Goal: Task Accomplishment & Management: Manage account settings

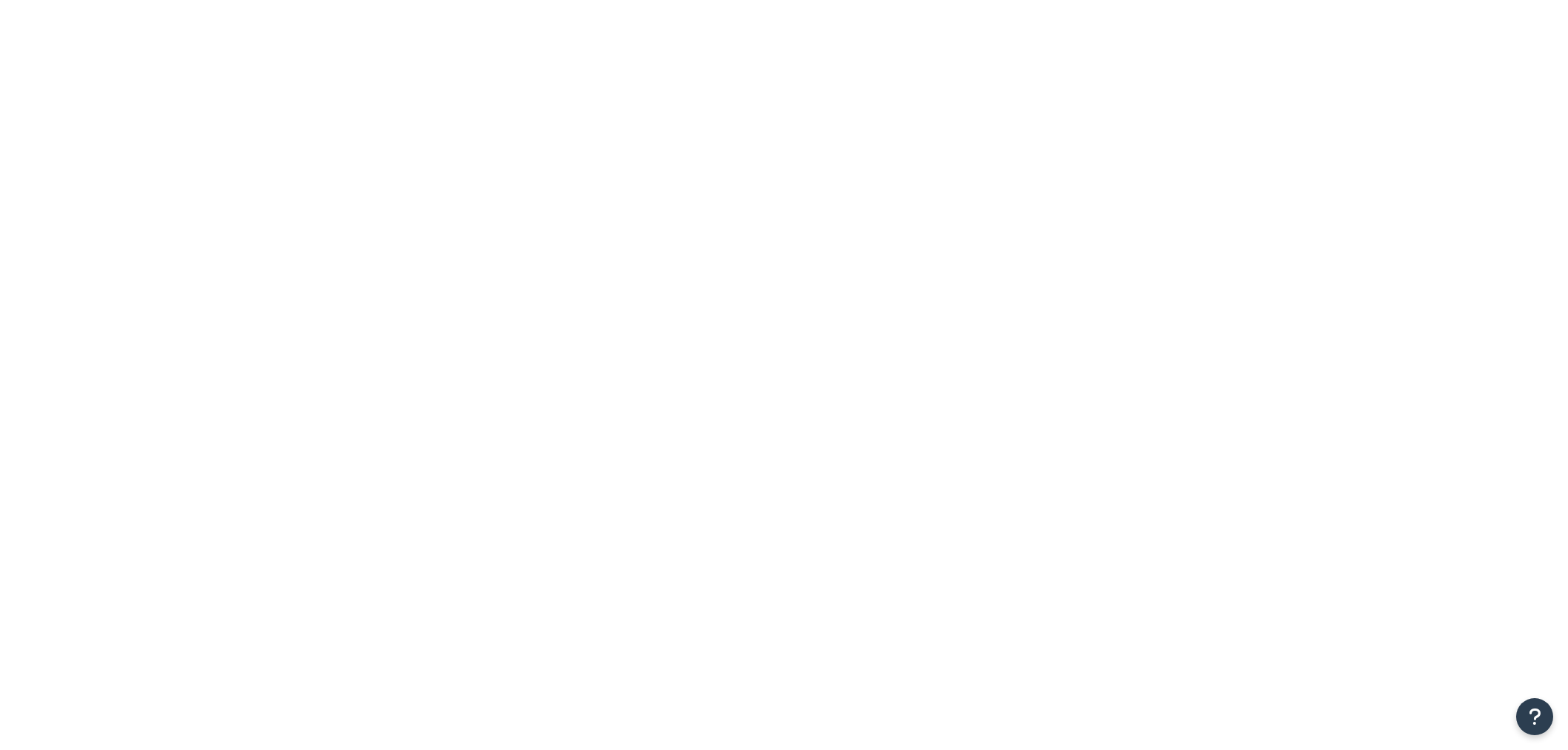
select select "15"
drag, startPoint x: 0, startPoint y: 0, endPoint x: 353, endPoint y: 191, distance: 401.4
type input "annie"
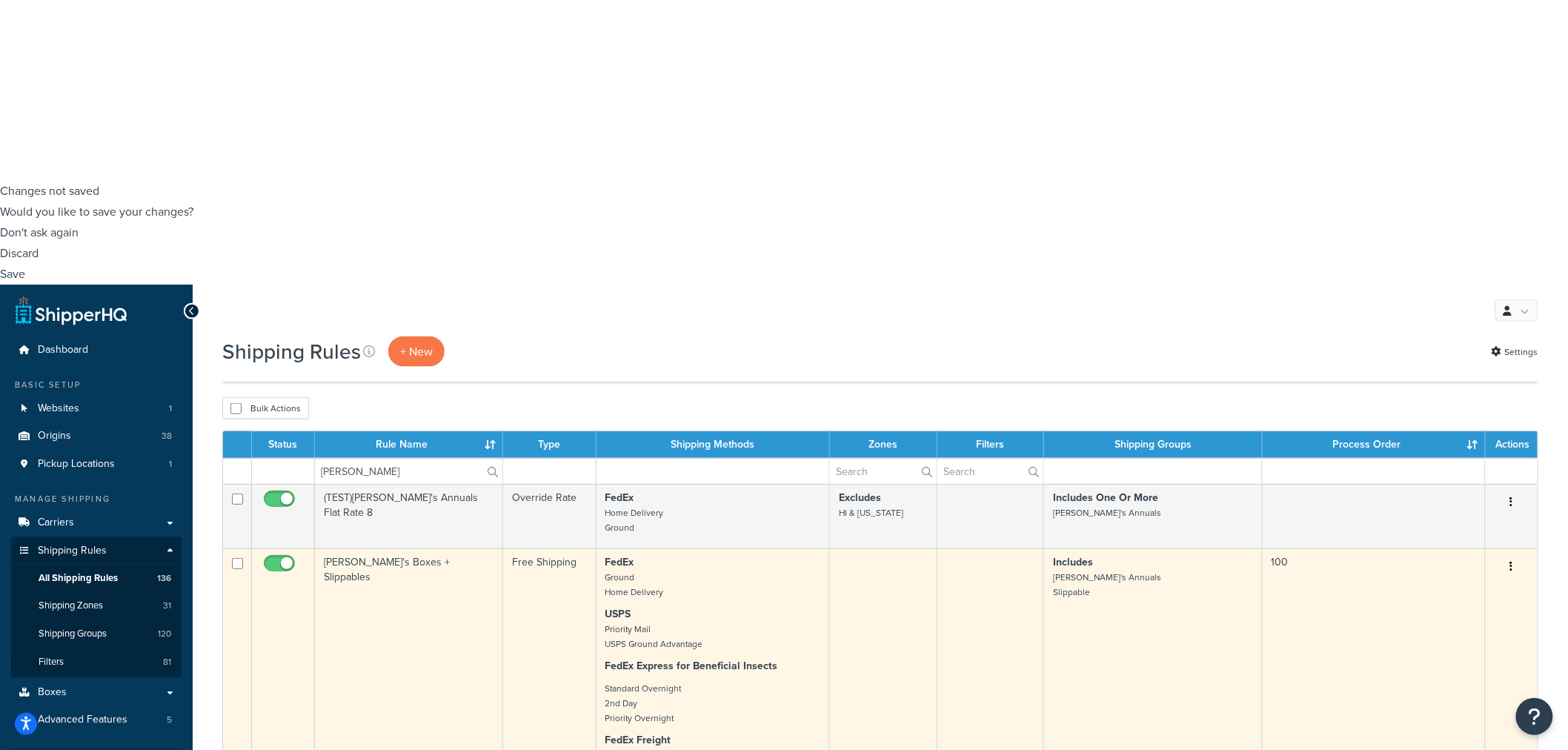
scroll to position [576, 0]
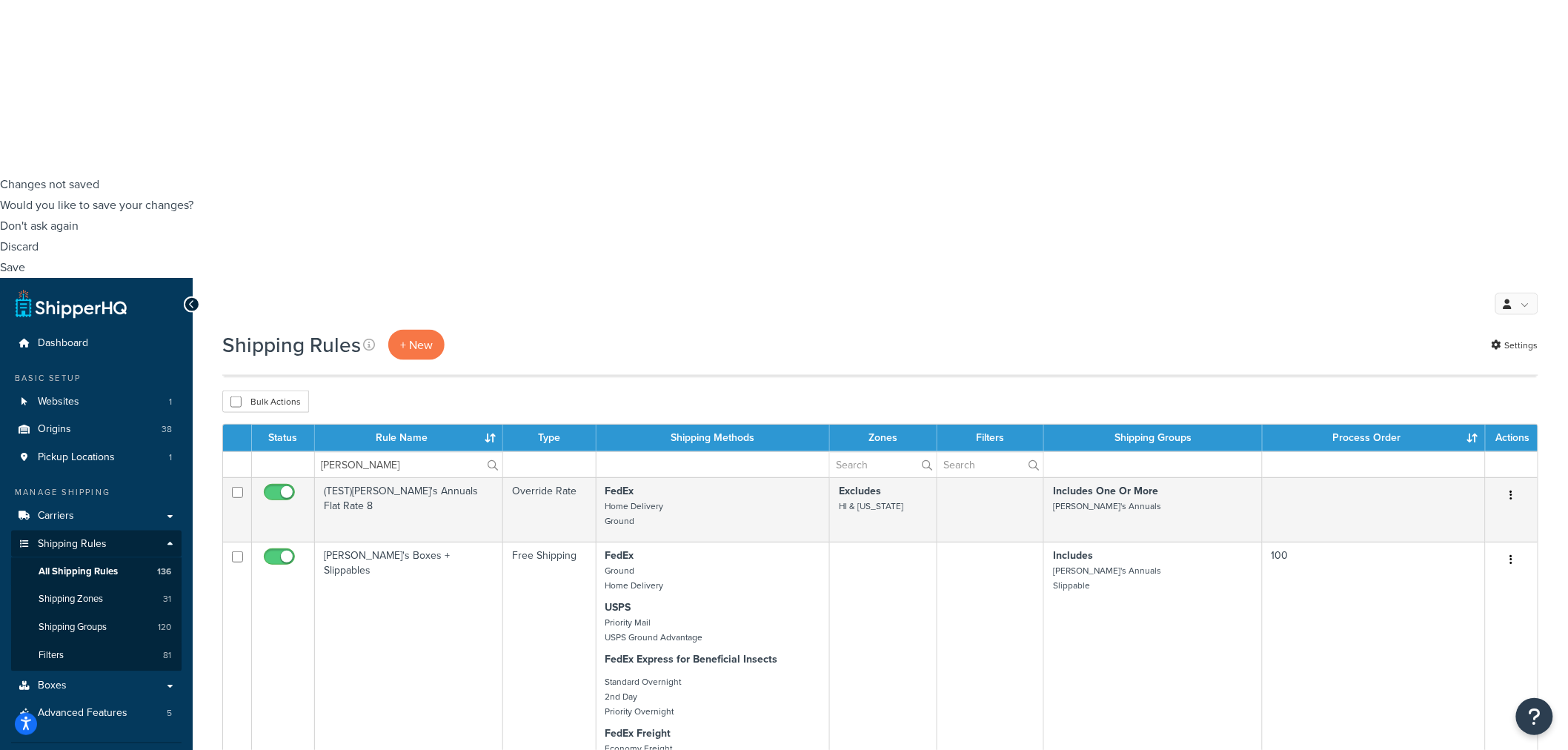
select select "15"
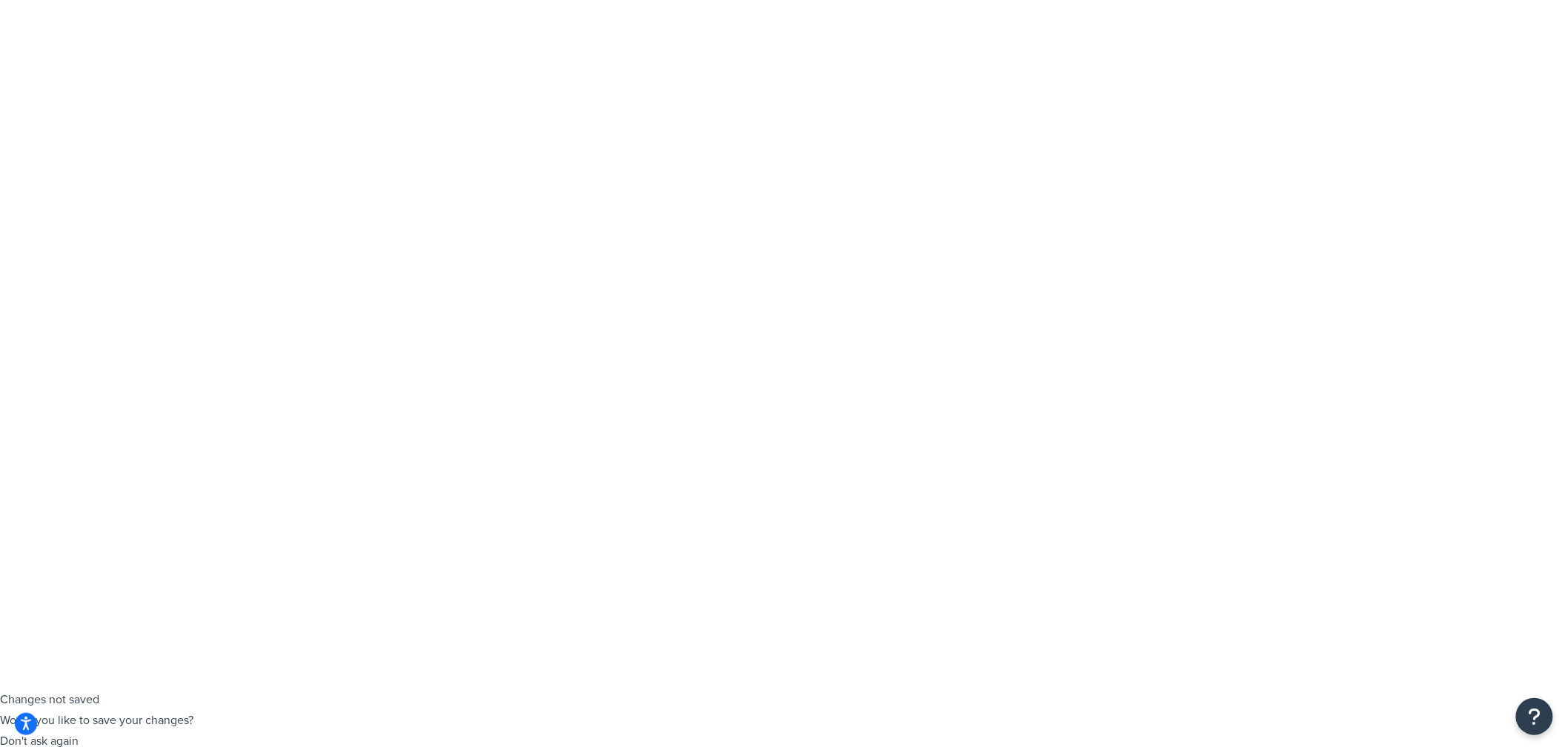
scroll to position [57, 0]
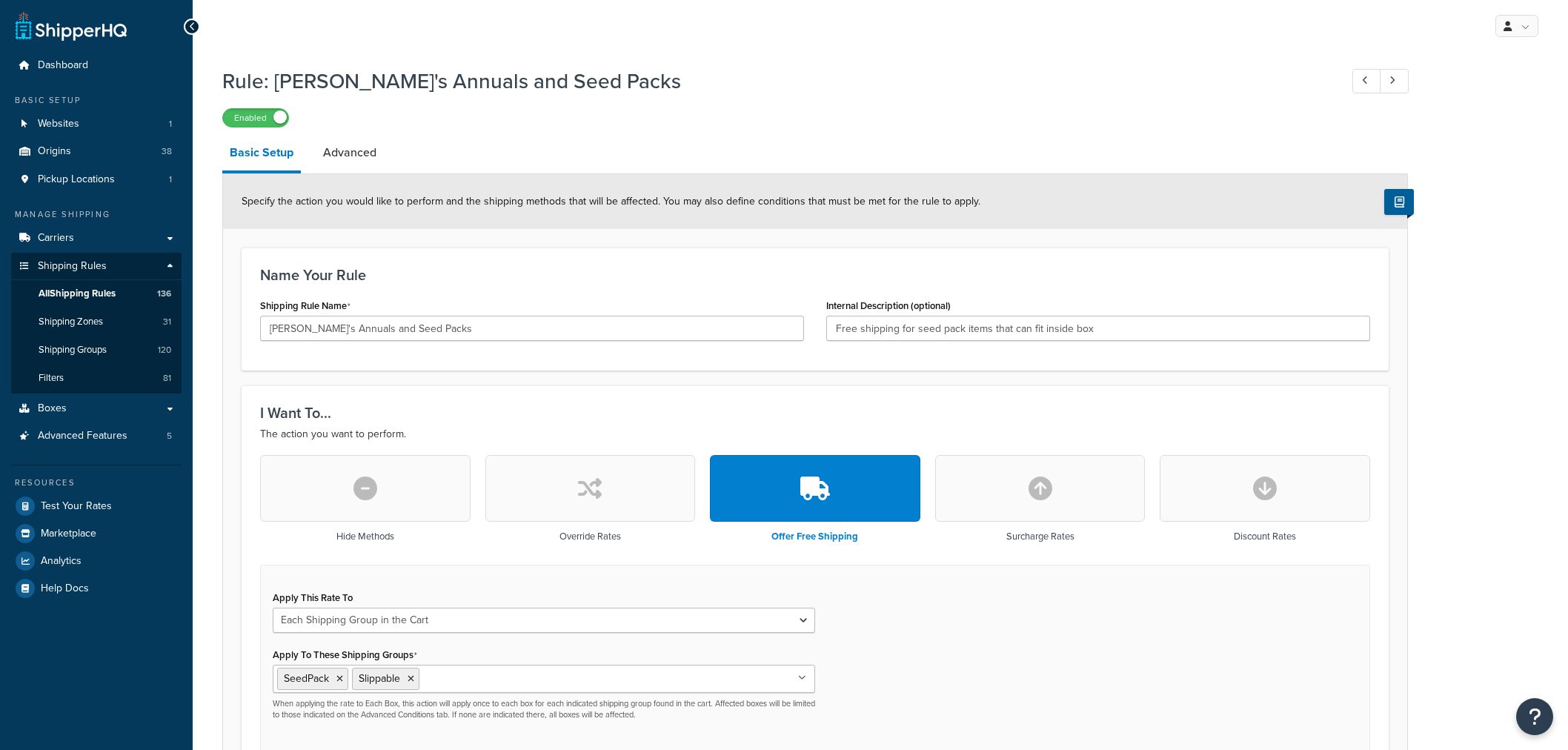
select select "SHIPPING_GROUP"
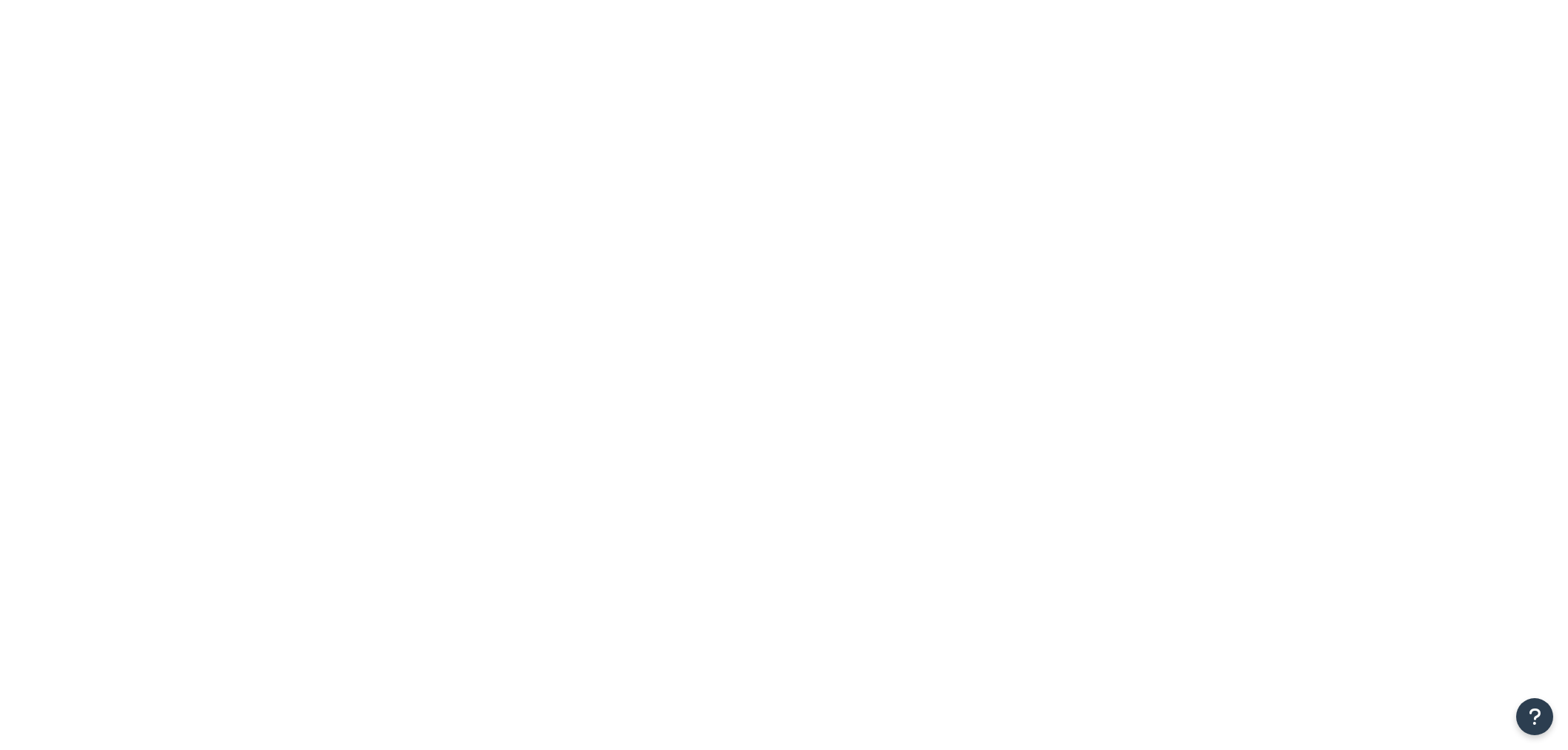
select select "15"
type input "annie's"
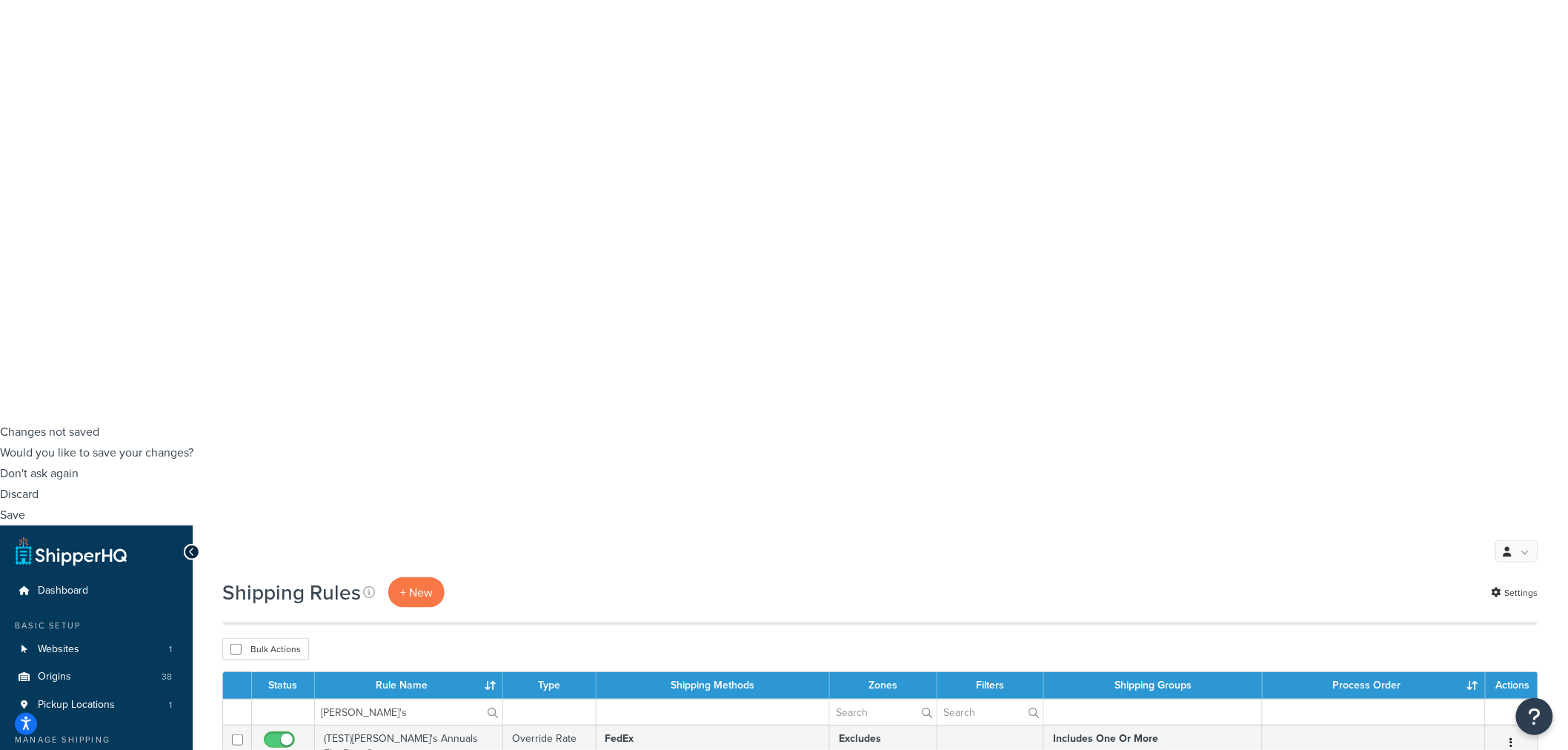
scroll to position [387, 0]
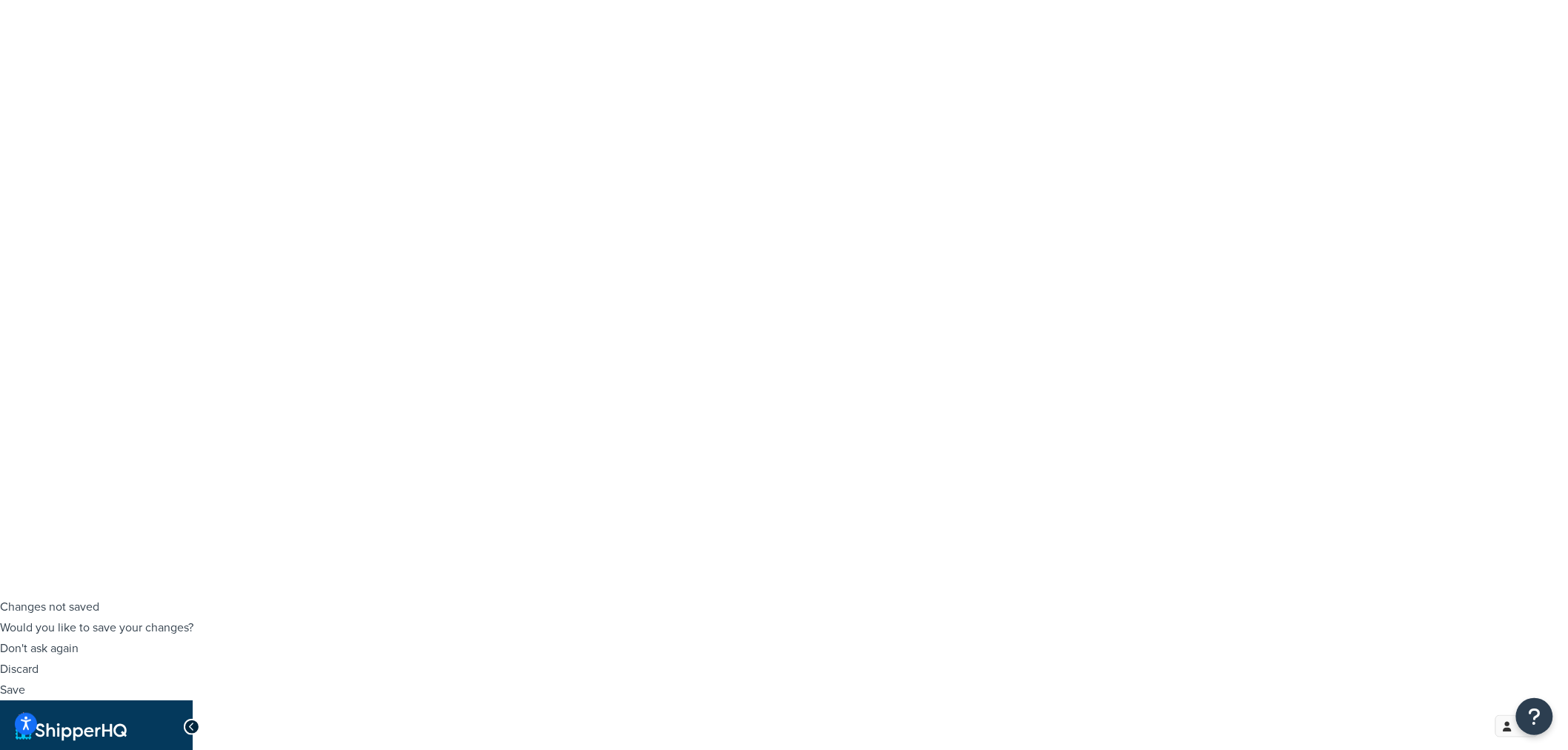
scroll to position [140, 0]
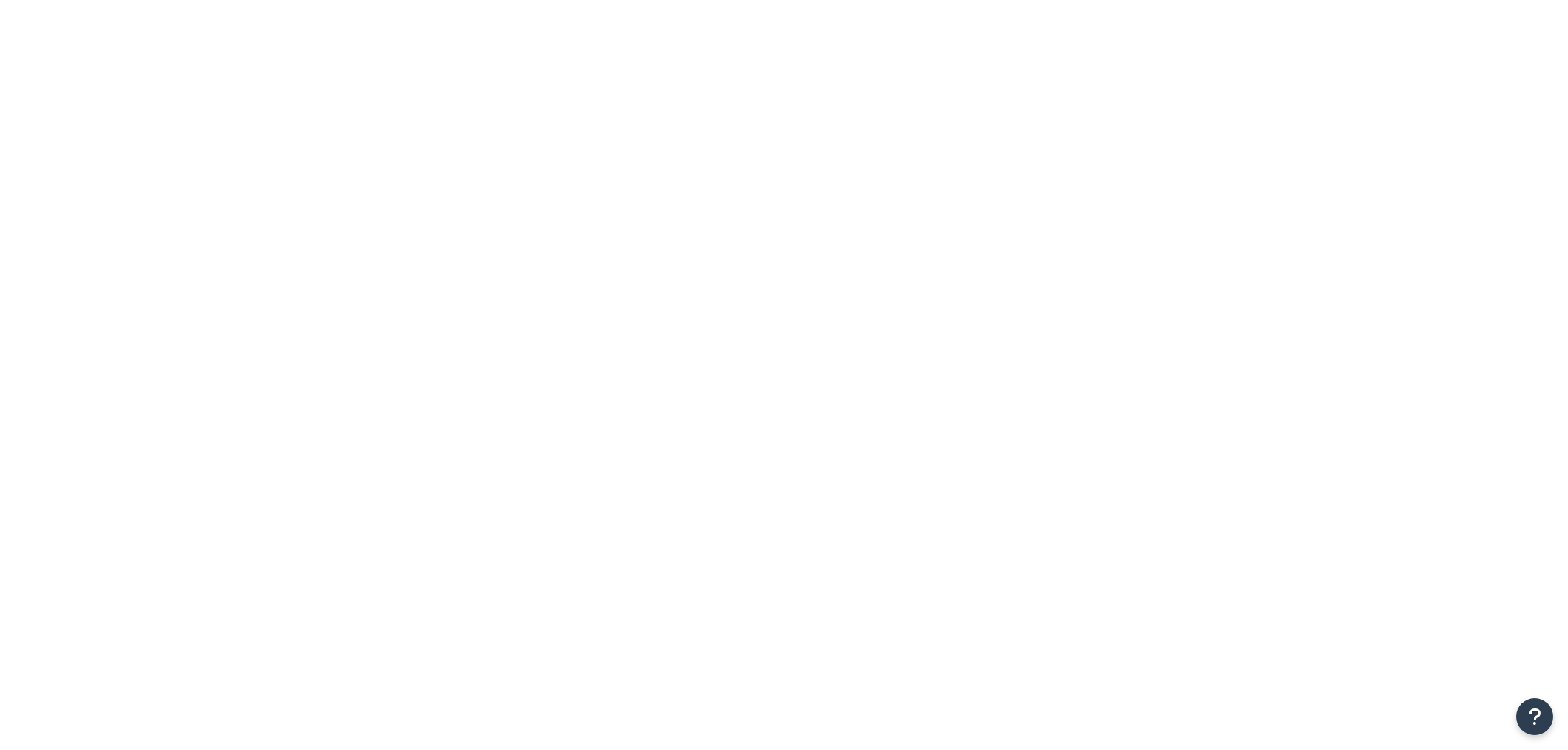
select select "SHIPPING_GROUP"
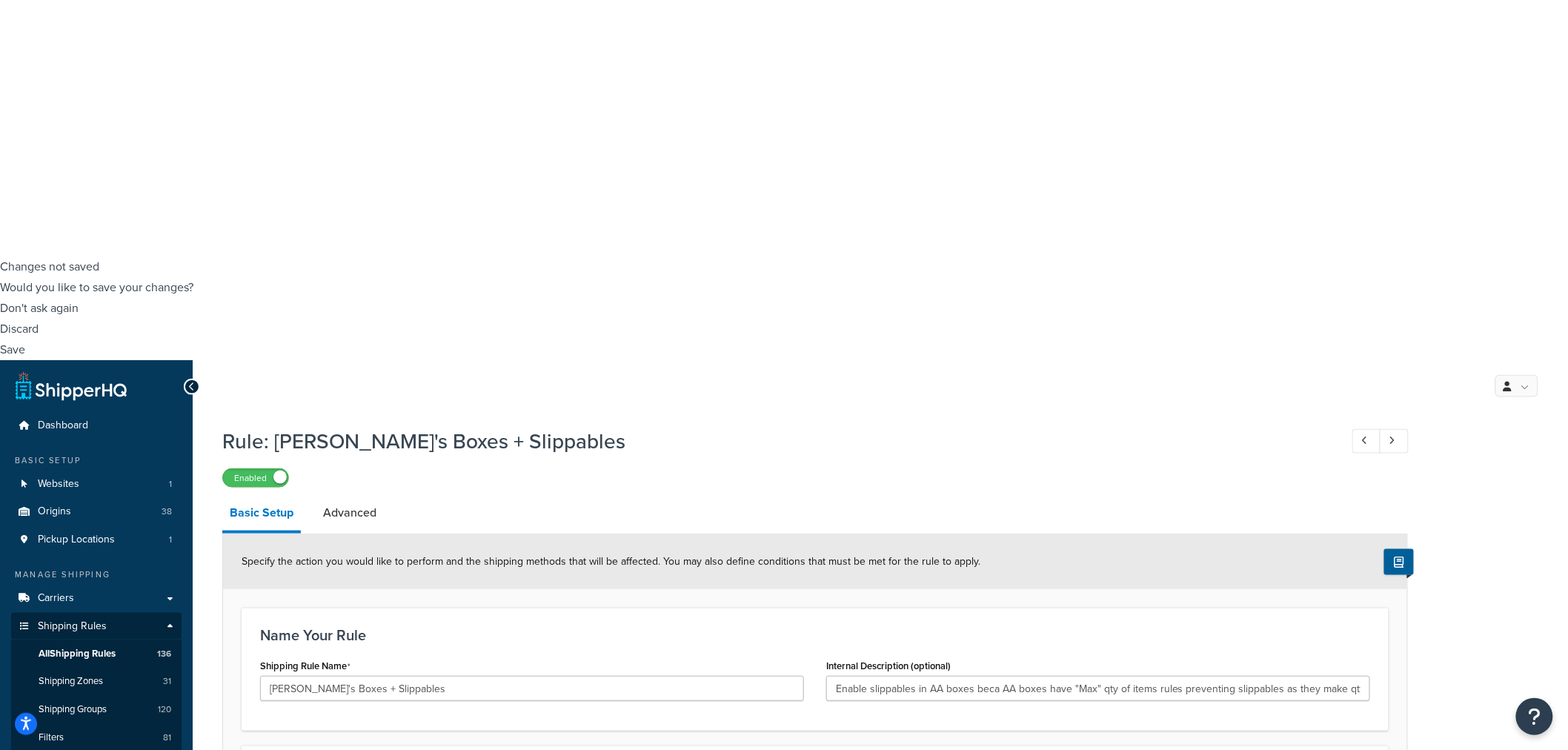
scroll to position [165, 0]
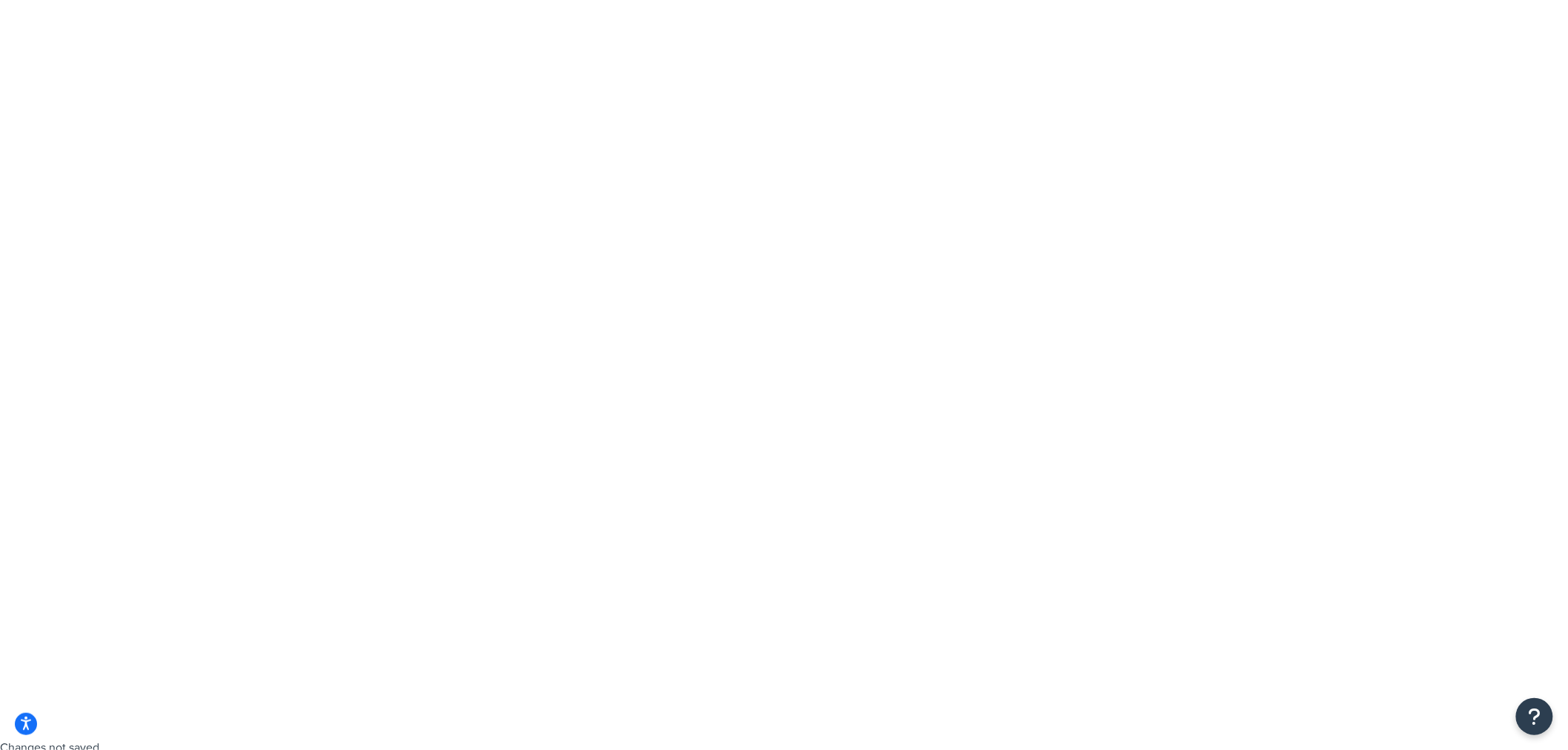
scroll to position [0, 0]
drag, startPoint x: 367, startPoint y: 191, endPoint x: 269, endPoint y: 196, distance: 98.1
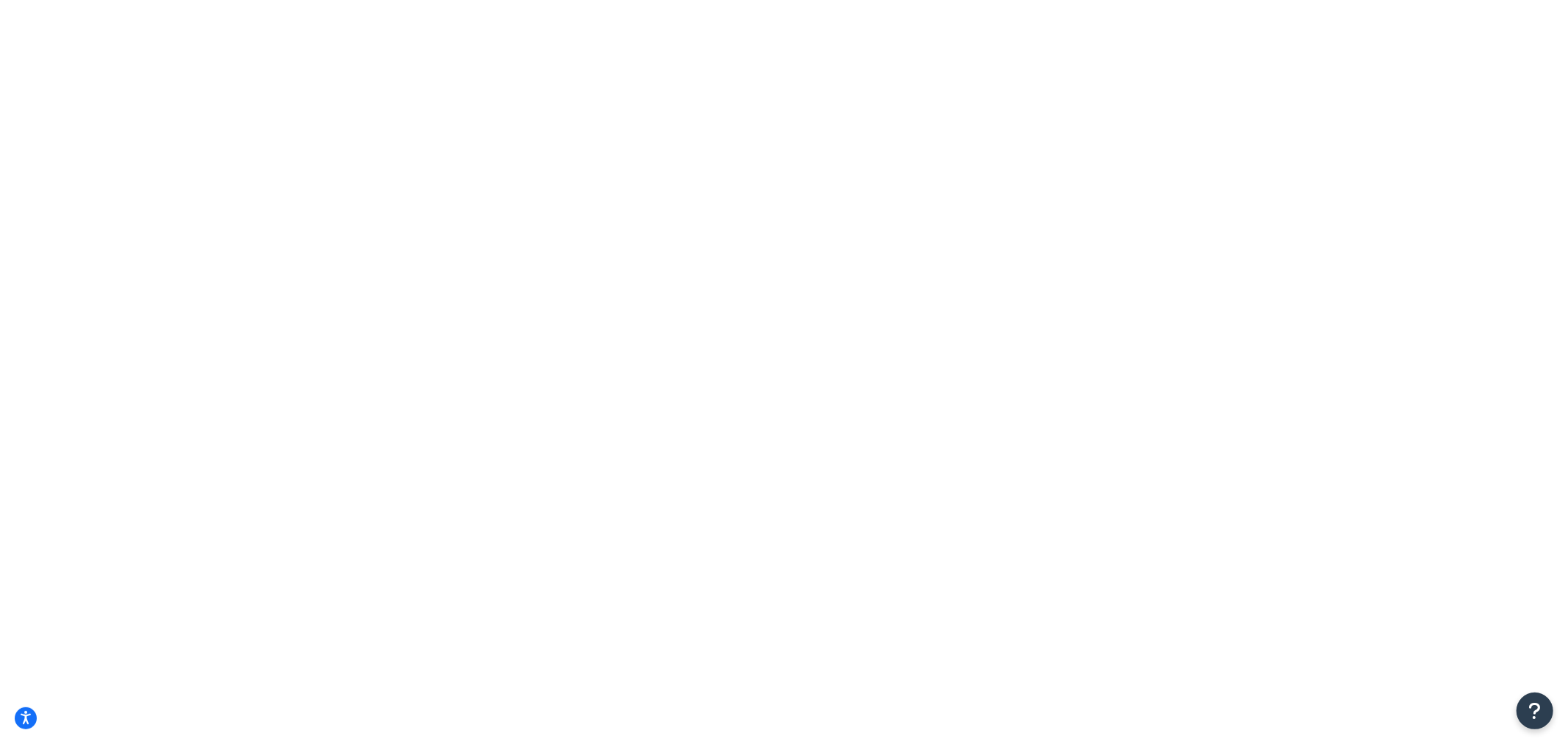
type input "aa"
drag, startPoint x: 379, startPoint y: 185, endPoint x: 380, endPoint y: 193, distance: 8.1
drag, startPoint x: 355, startPoint y: 192, endPoint x: 195, endPoint y: 201, distance: 160.3
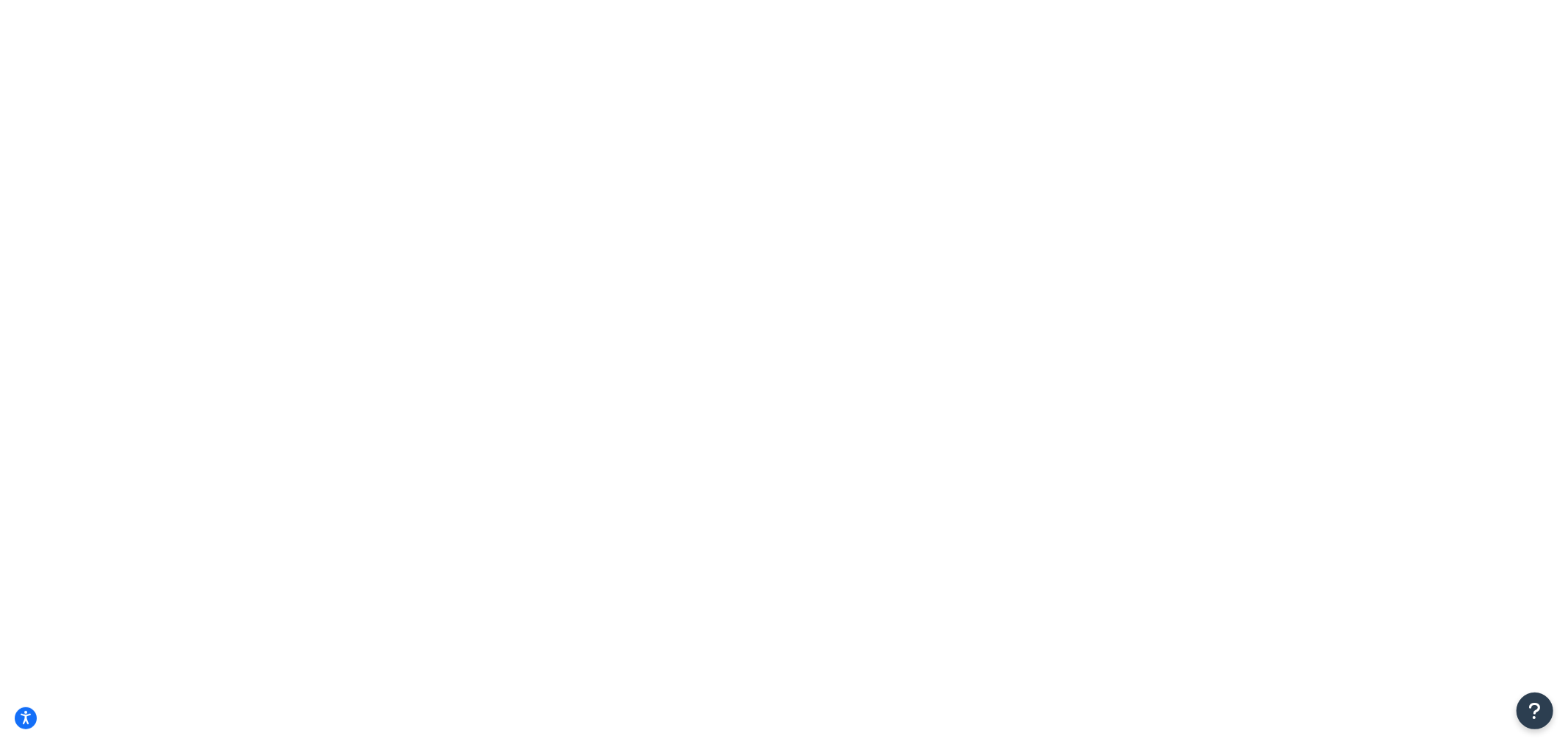
drag, startPoint x: 377, startPoint y: 188, endPoint x: 277, endPoint y: 181, distance: 100.2
type input "a"
drag, startPoint x: 377, startPoint y: 185, endPoint x: 110, endPoint y: 214, distance: 268.6
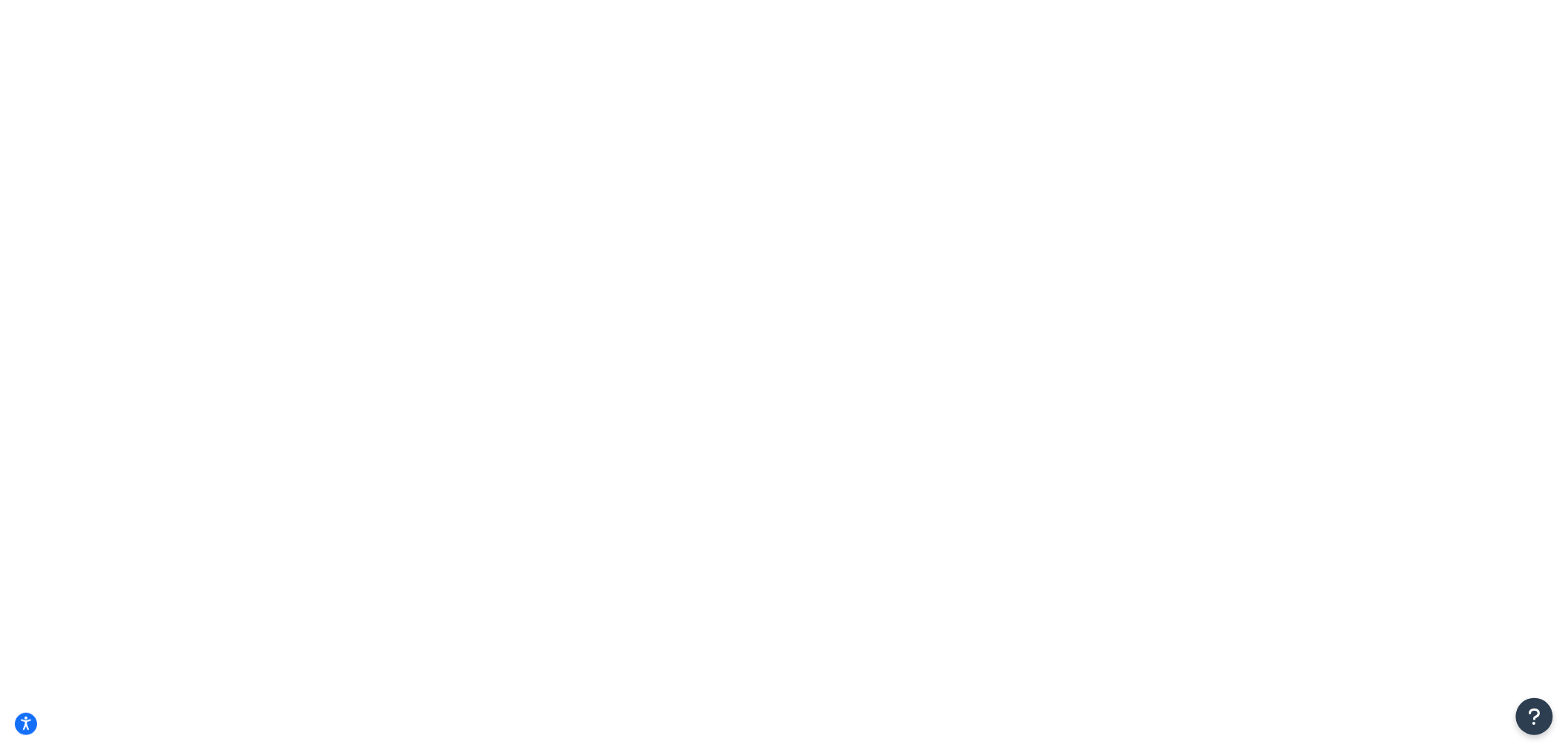
drag, startPoint x: 358, startPoint y: 182, endPoint x: 239, endPoint y: 200, distance: 120.4
type input "A"
type input "8"
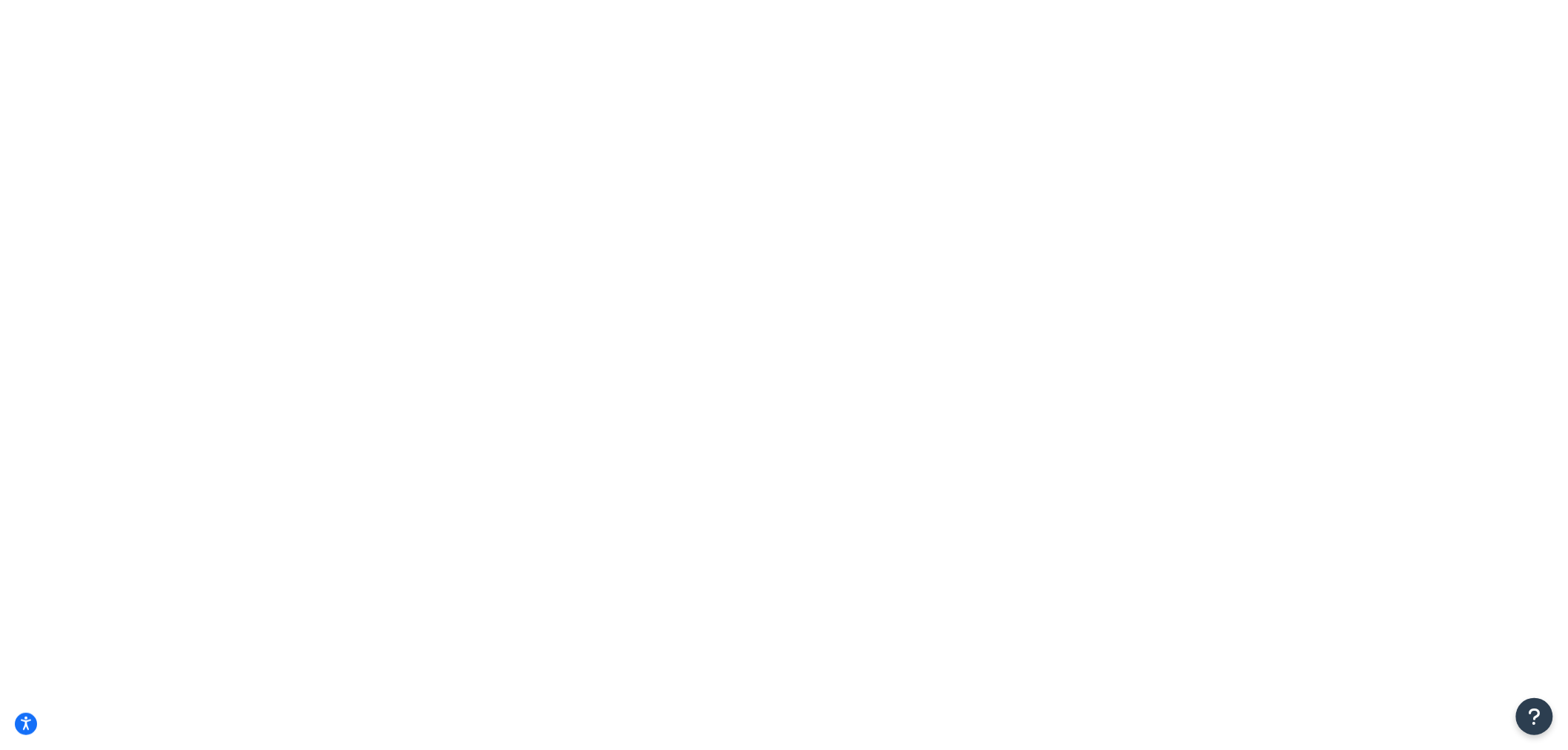
select select "50"
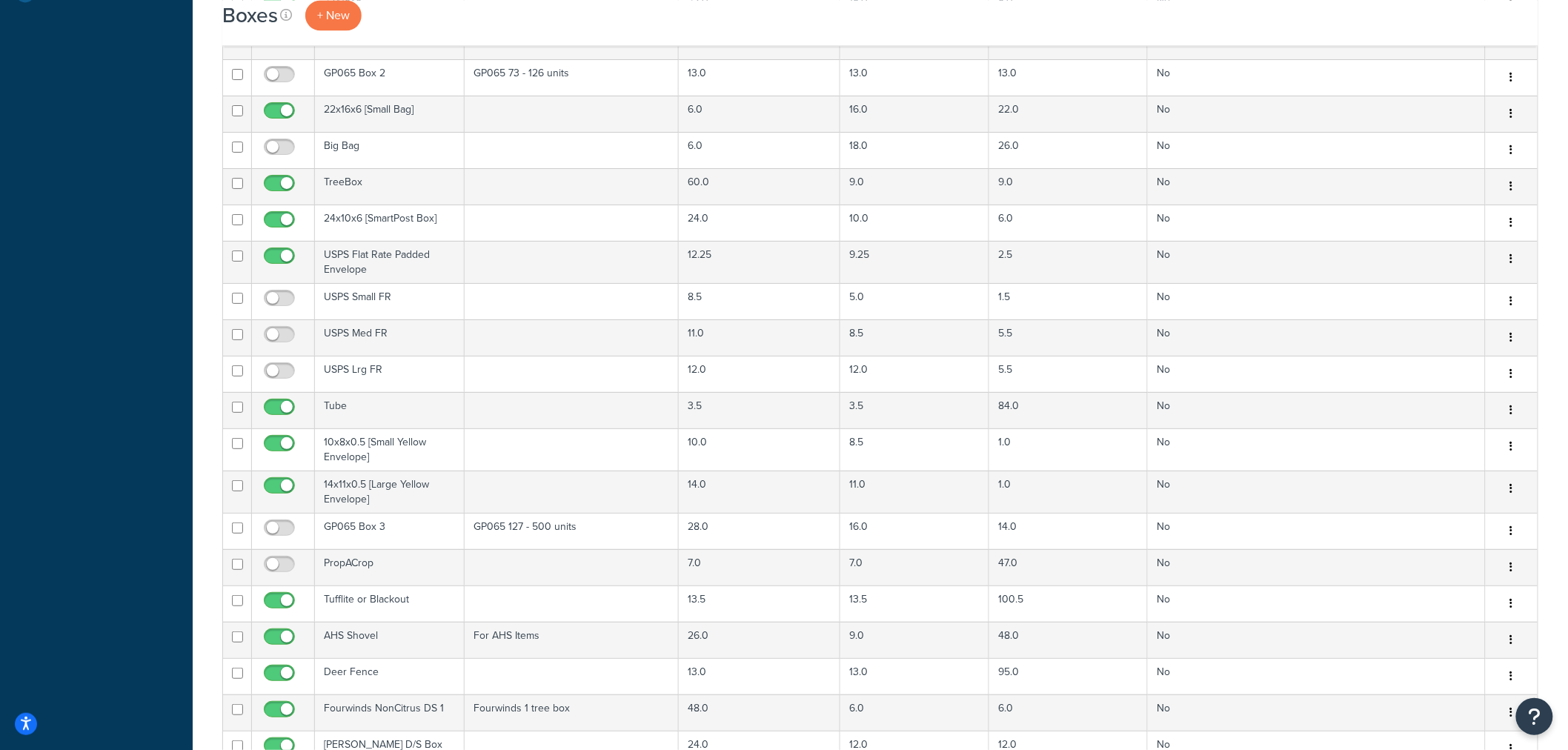
scroll to position [1400, 0]
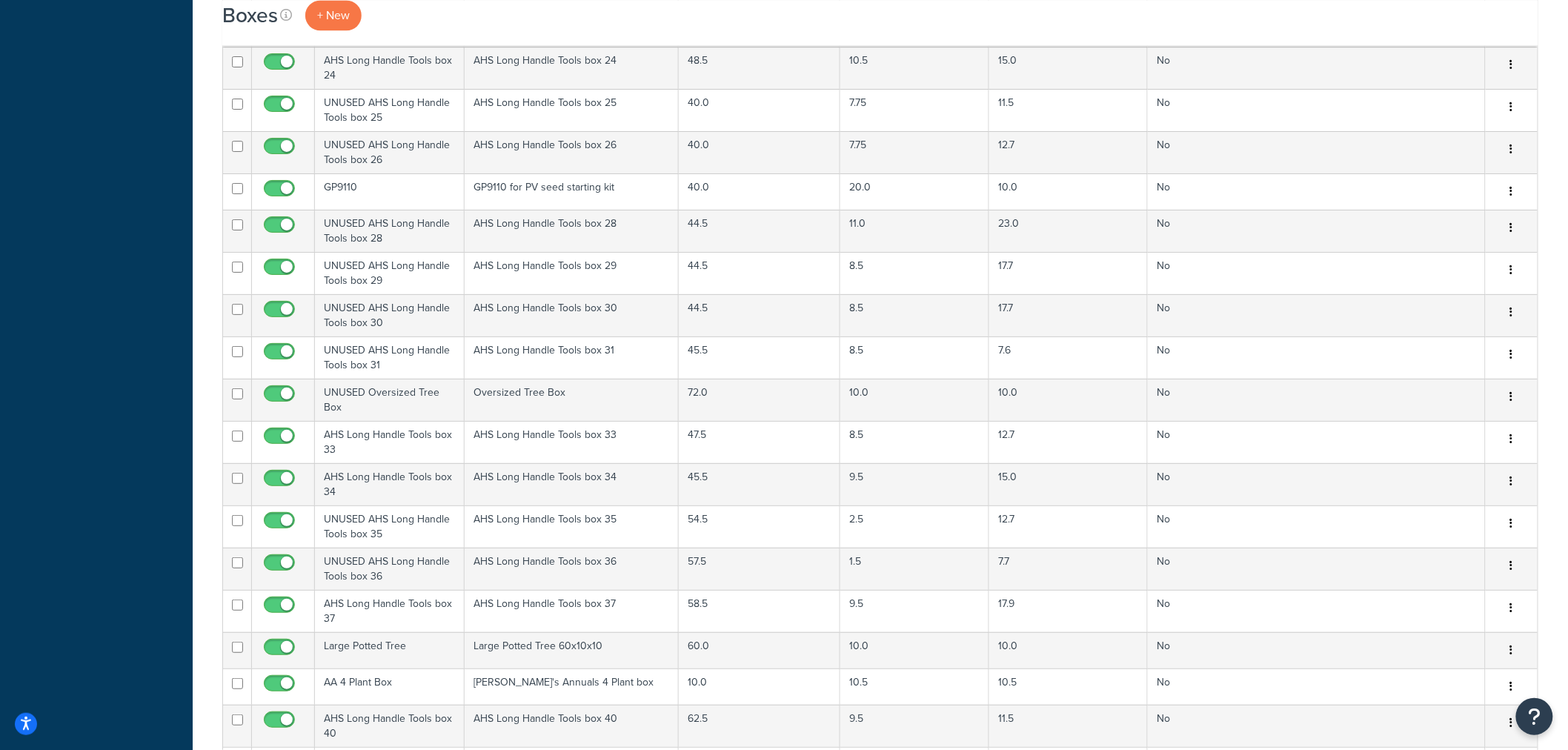
scroll to position [1767, 0]
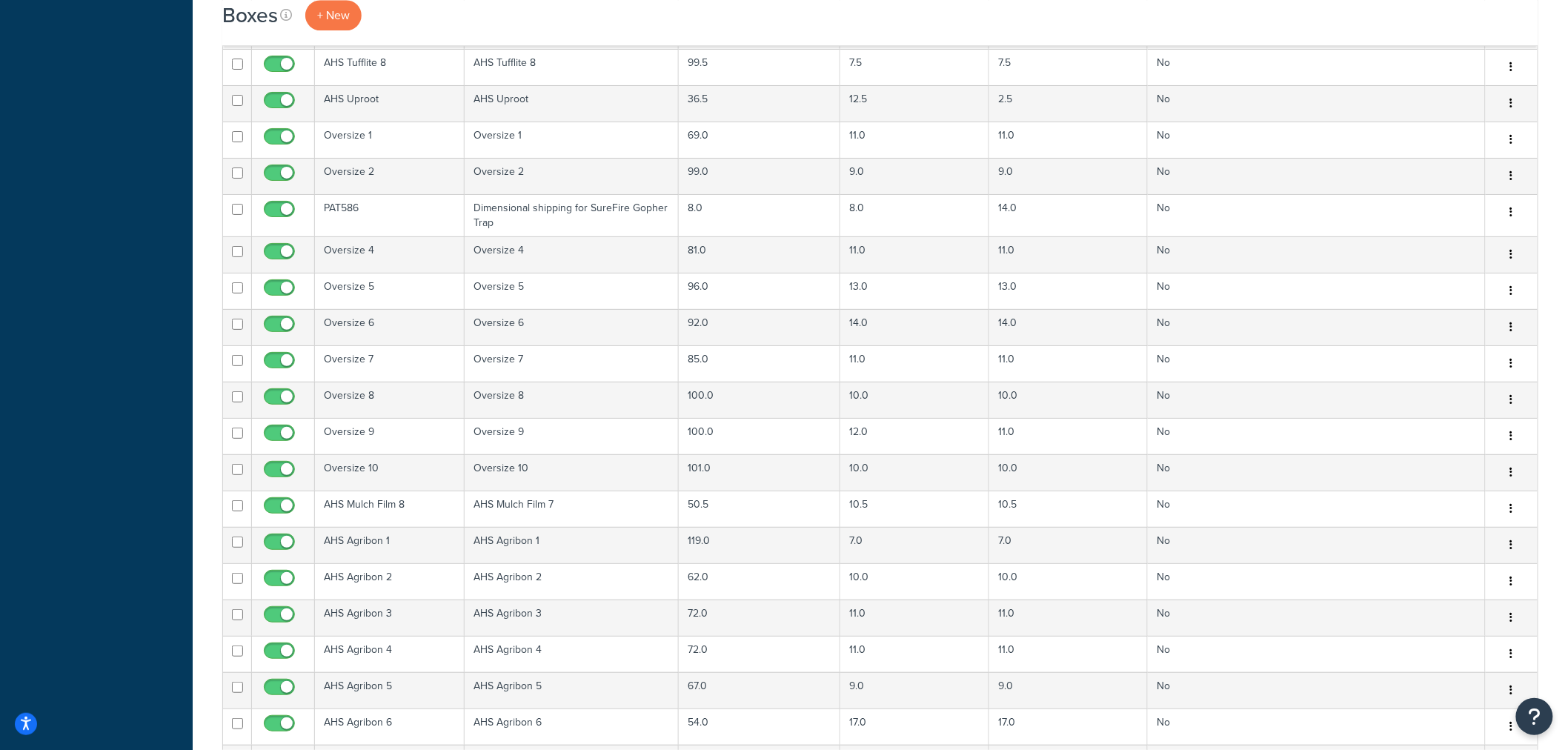
scroll to position [1649, 0]
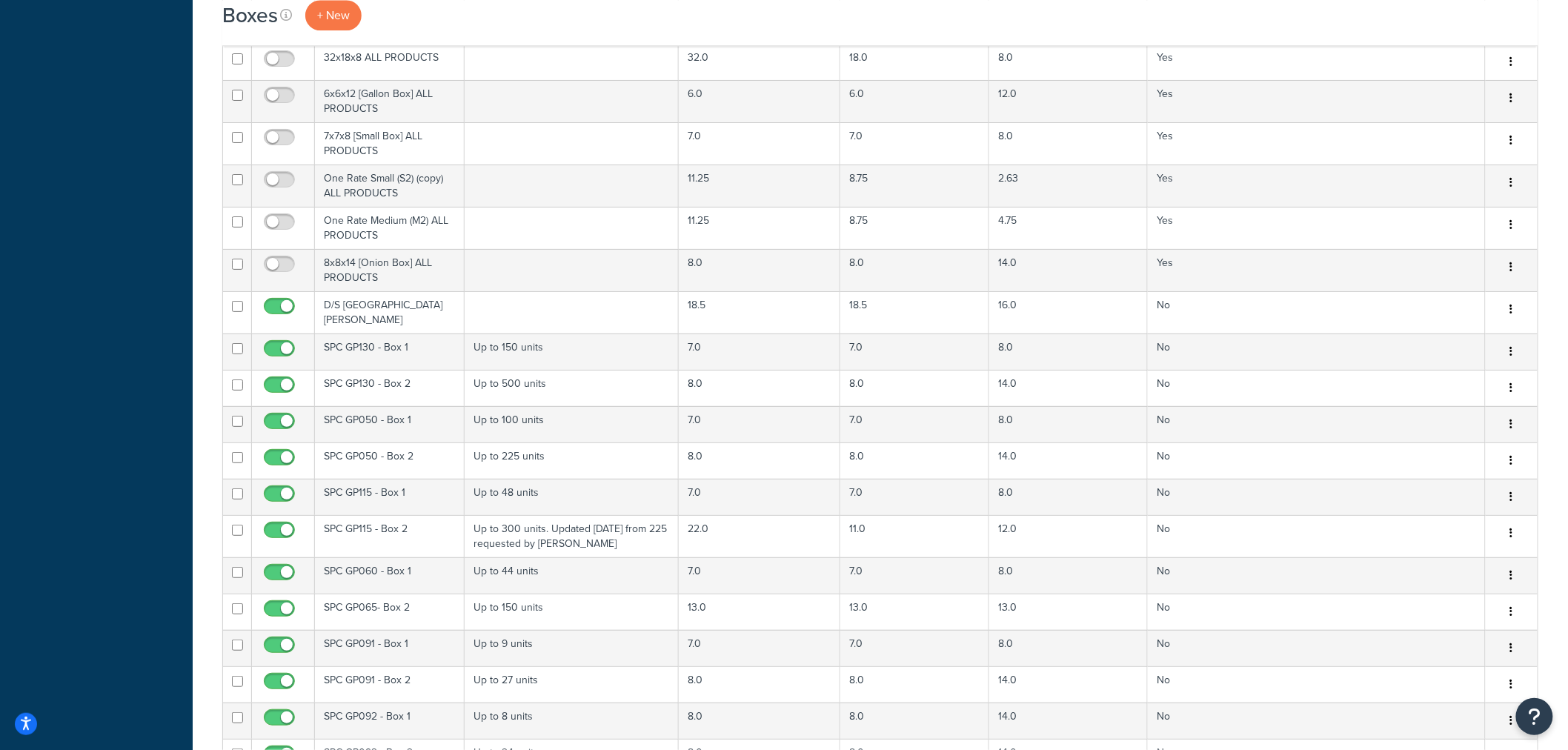
scroll to position [1566, 0]
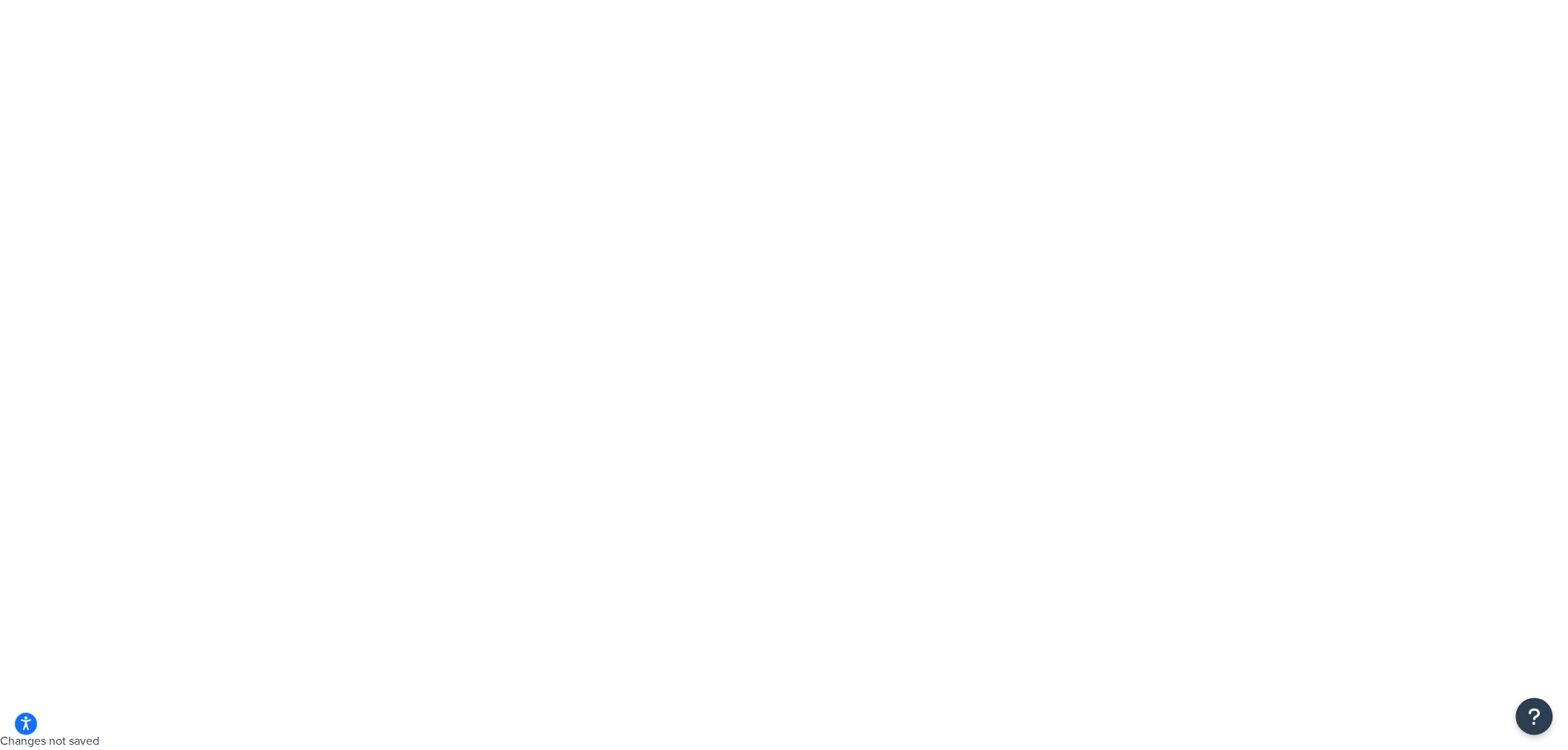
scroll to position [0, 0]
select select "50"
type input "A"
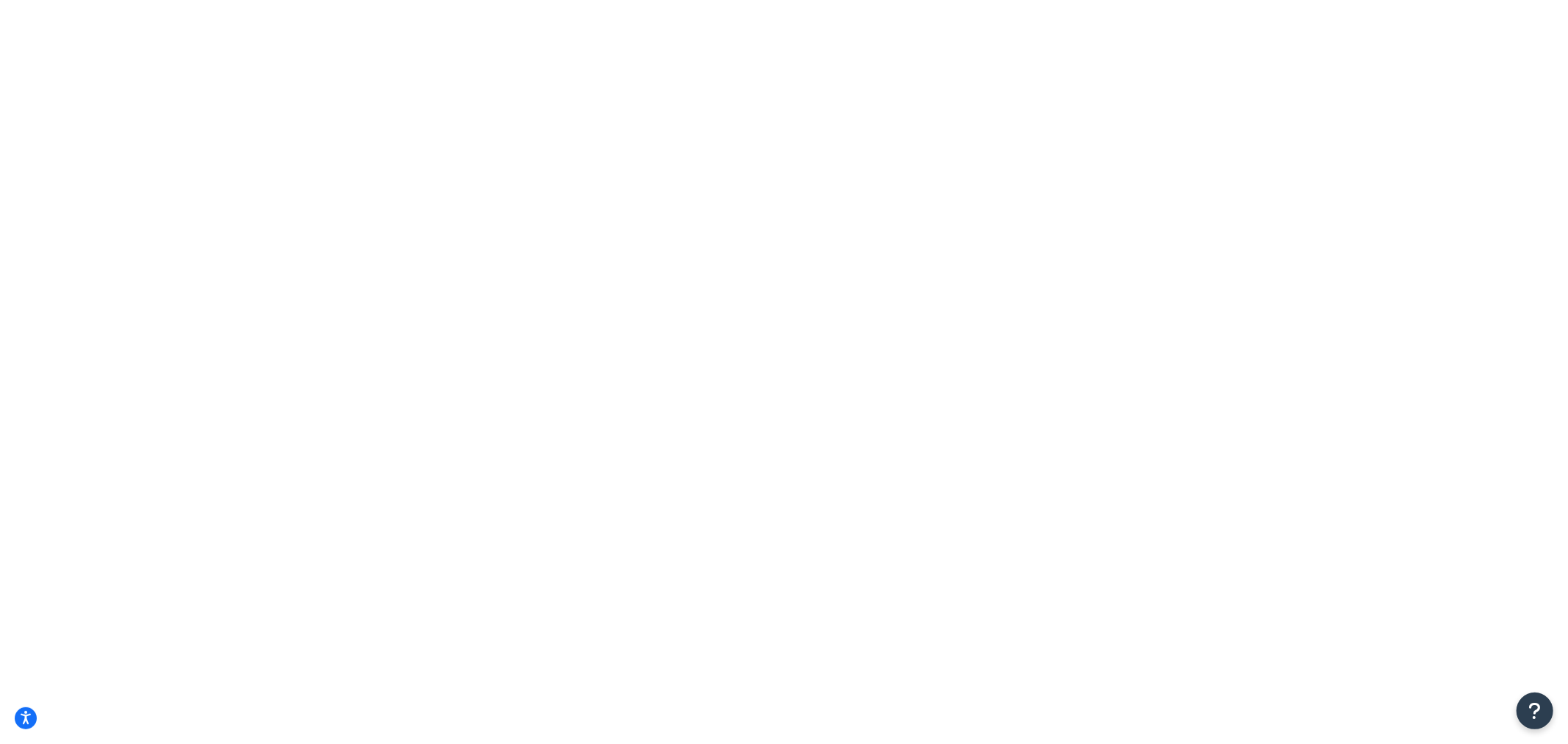
type input "a"
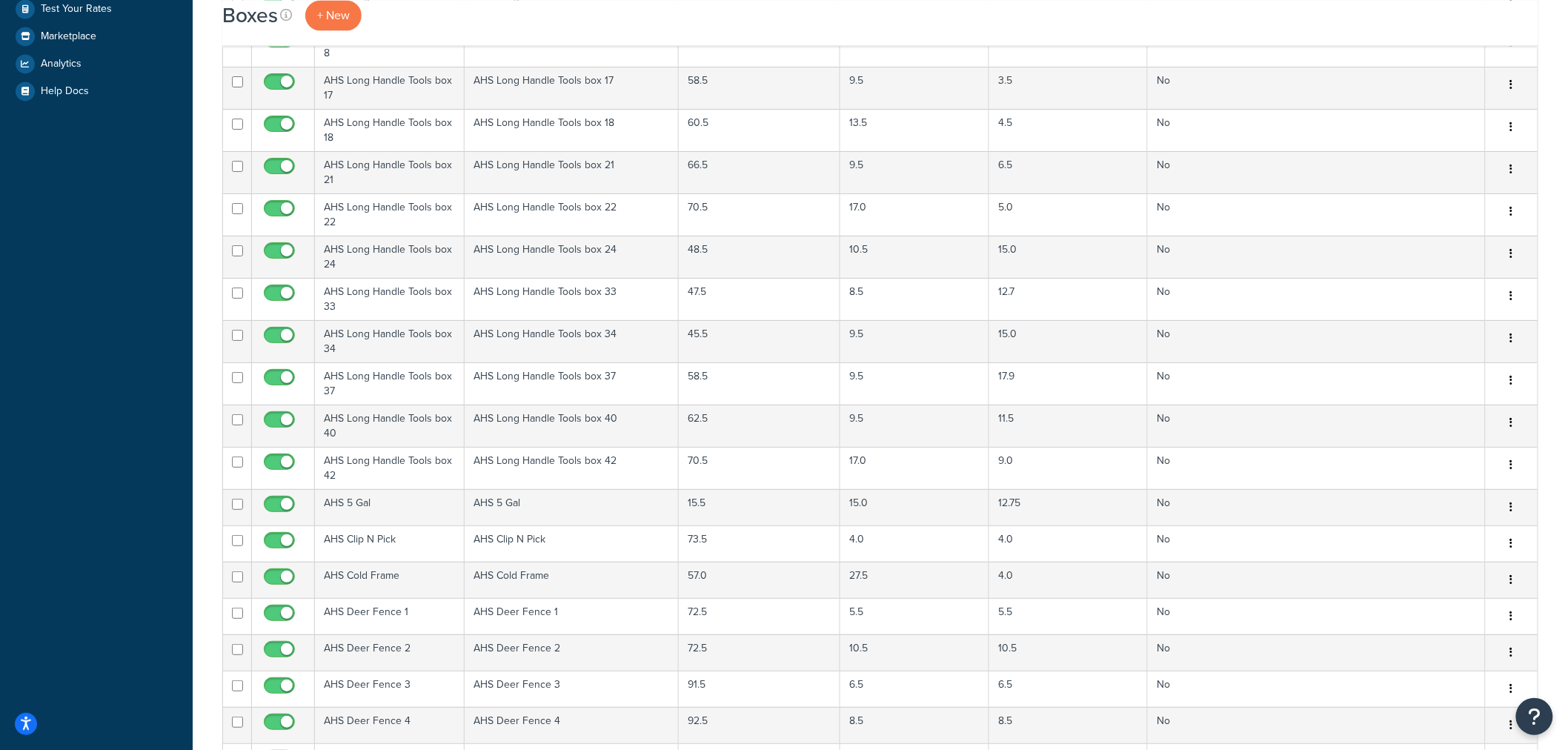
scroll to position [1400, 0]
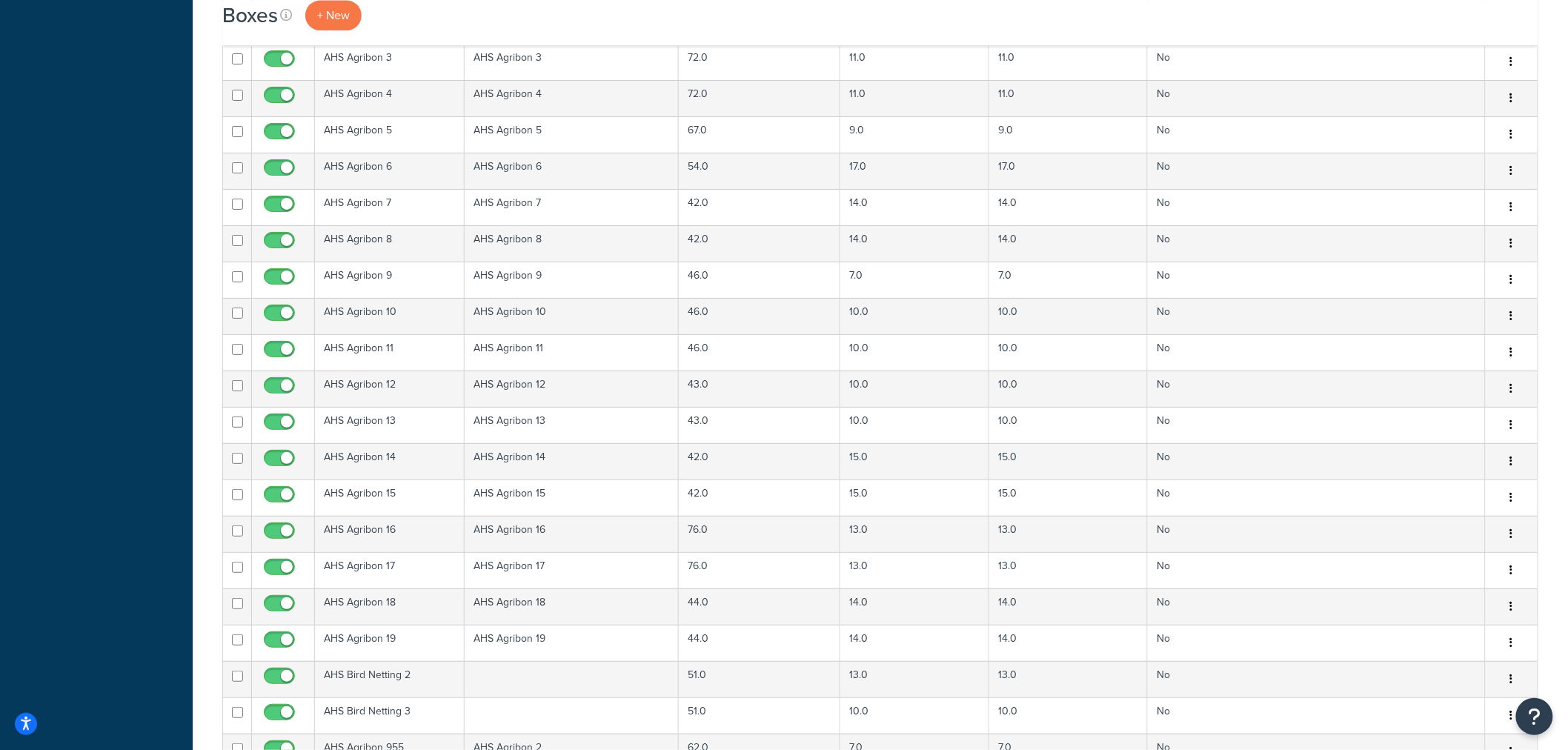
scroll to position [1714, 0]
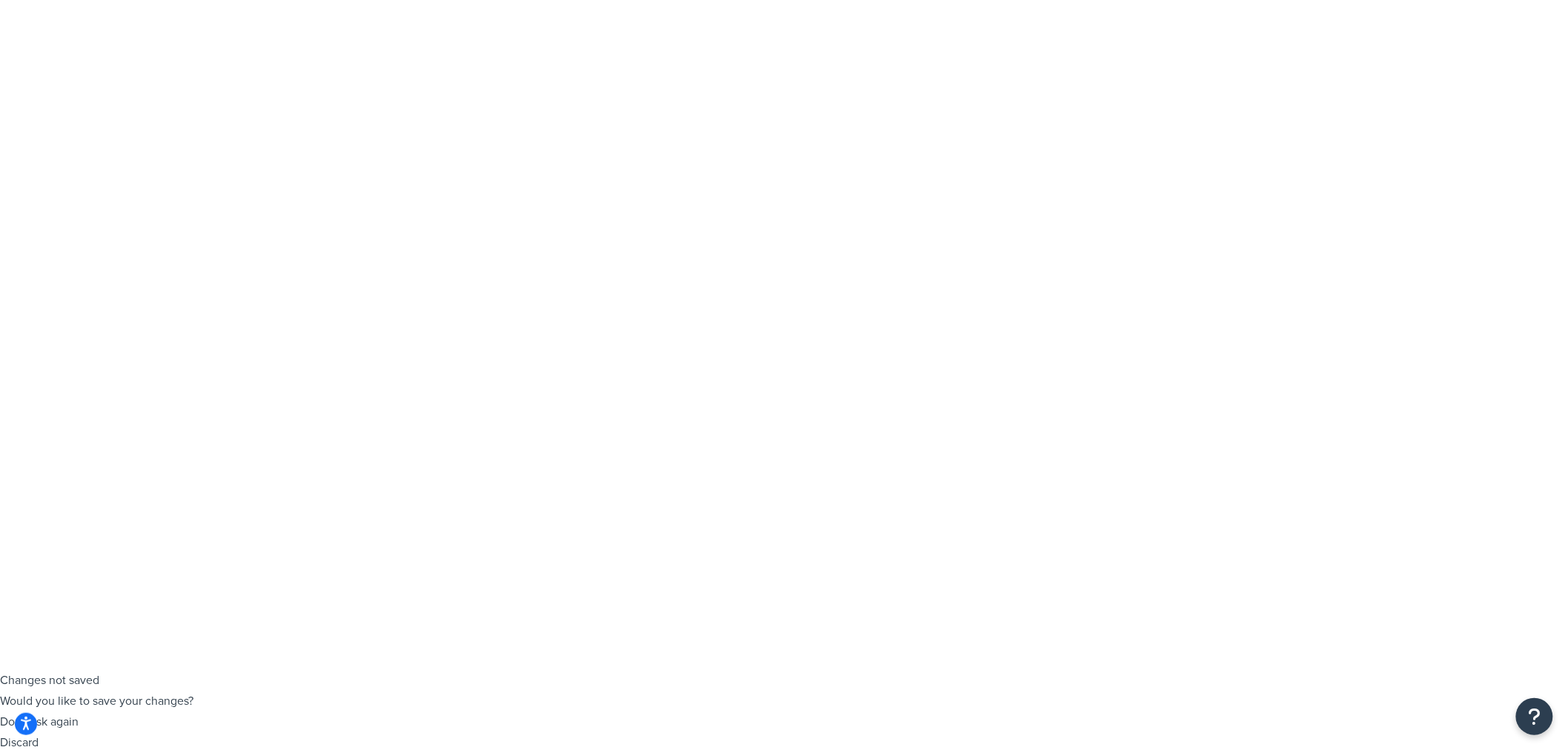
scroll to position [0, 0]
drag, startPoint x: 352, startPoint y: 178, endPoint x: 278, endPoint y: 191, distance: 75.1
drag, startPoint x: 367, startPoint y: 189, endPoint x: 222, endPoint y: 205, distance: 145.9
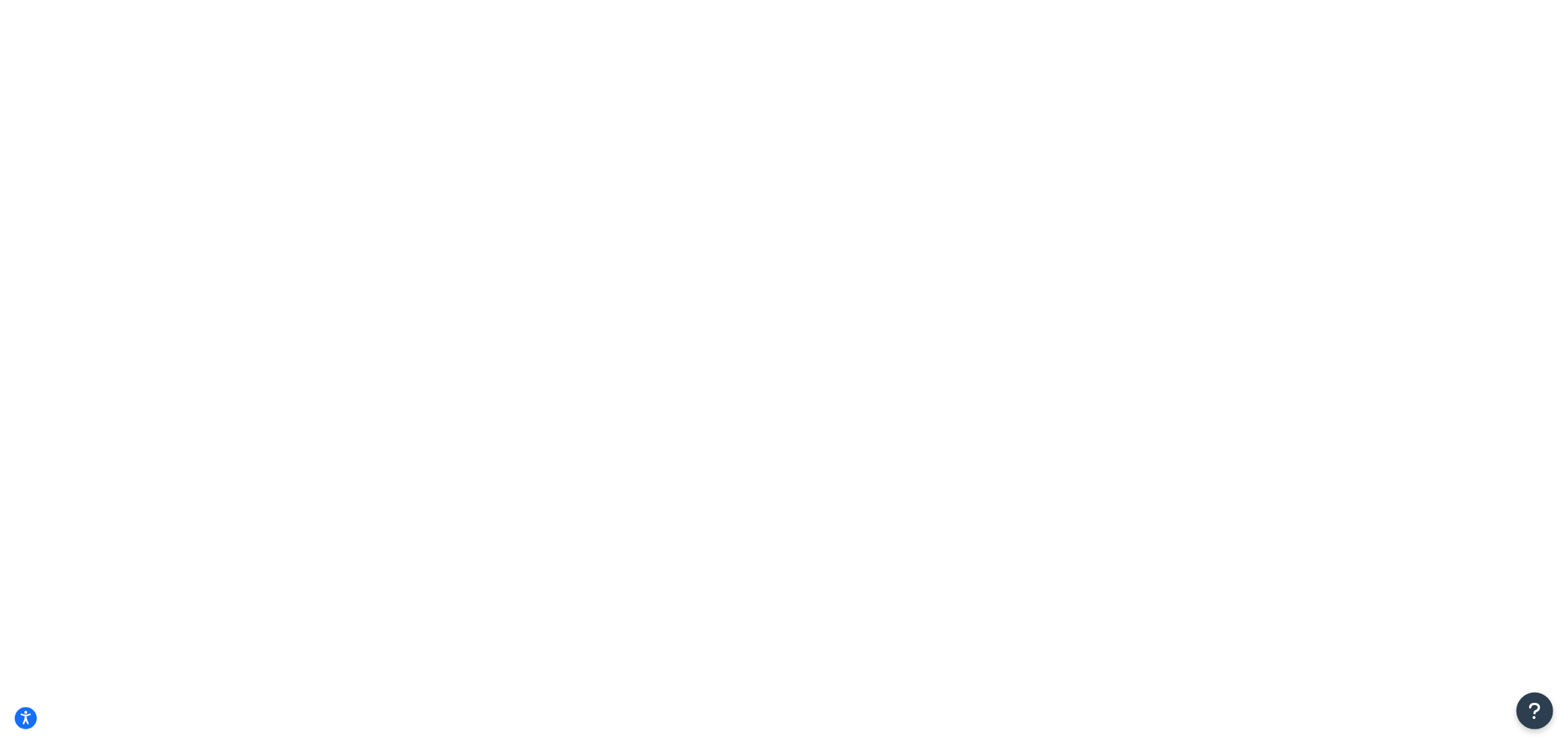
type input "A"
drag, startPoint x: 357, startPoint y: 185, endPoint x: 227, endPoint y: 197, distance: 130.6
type input "A"
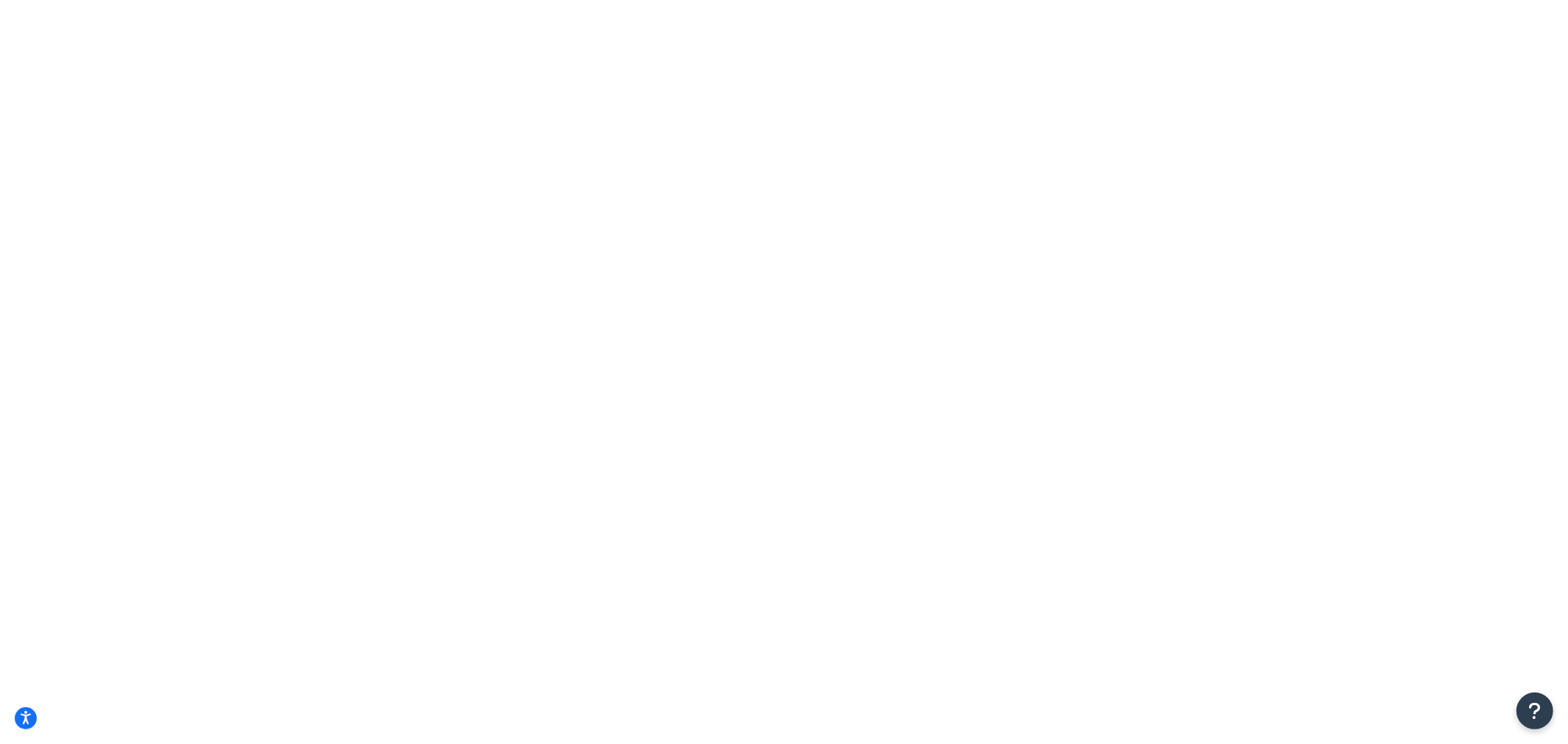
type input "AA"
drag, startPoint x: 402, startPoint y: 179, endPoint x: 259, endPoint y: 210, distance: 146.3
drag, startPoint x: 516, startPoint y: 178, endPoint x: 374, endPoint y: 195, distance: 143.0
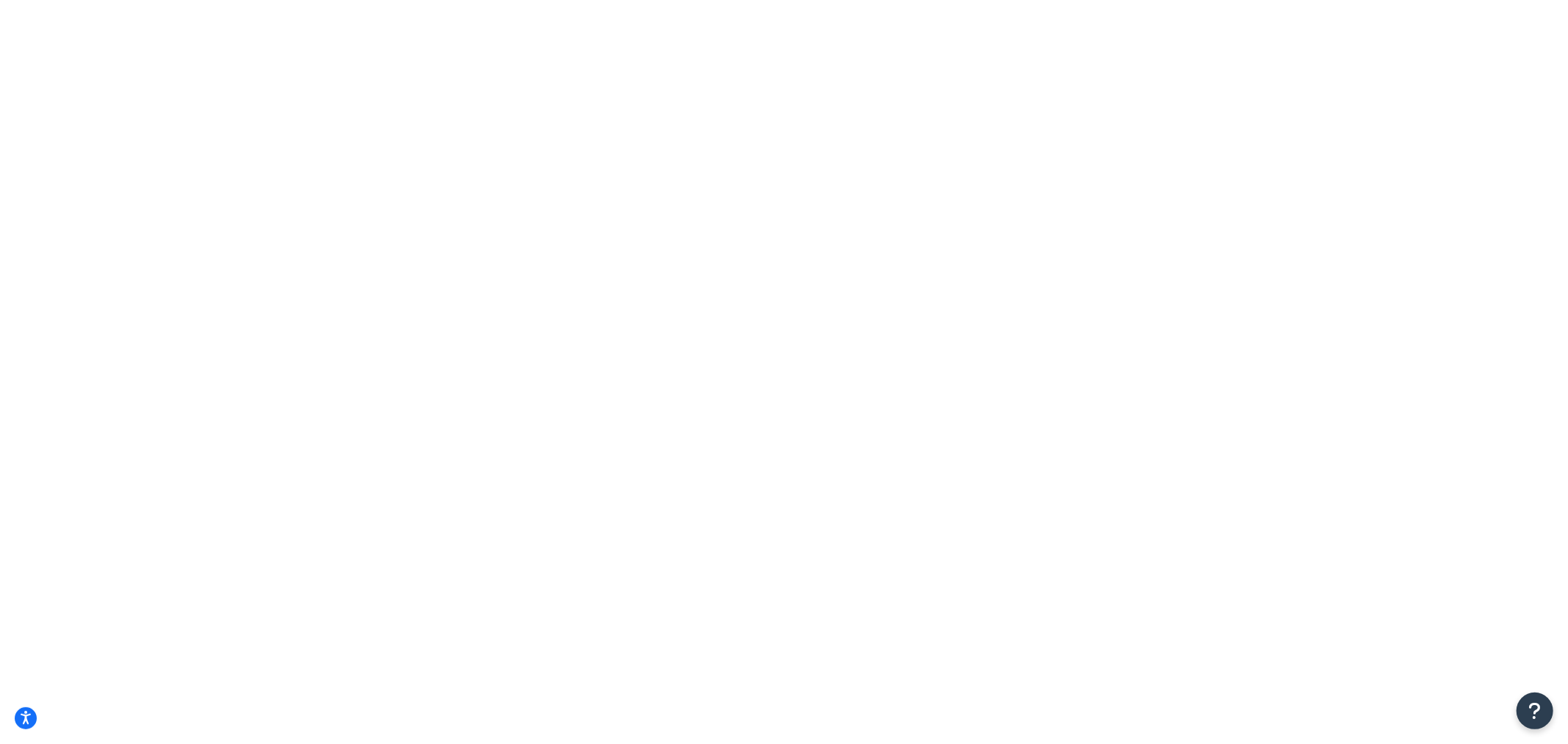
type input "Annie's"
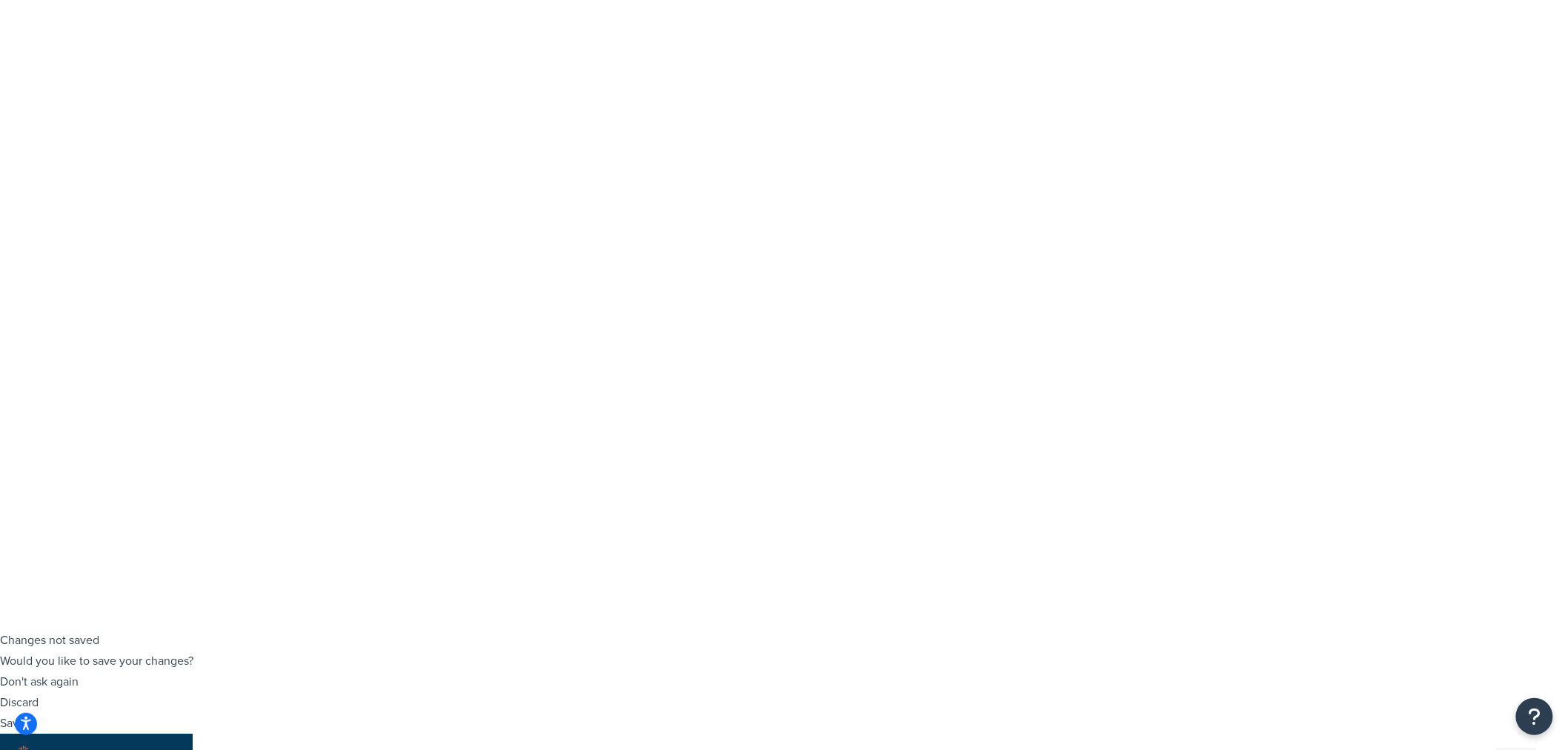
scroll to position [121, 0]
select select "50"
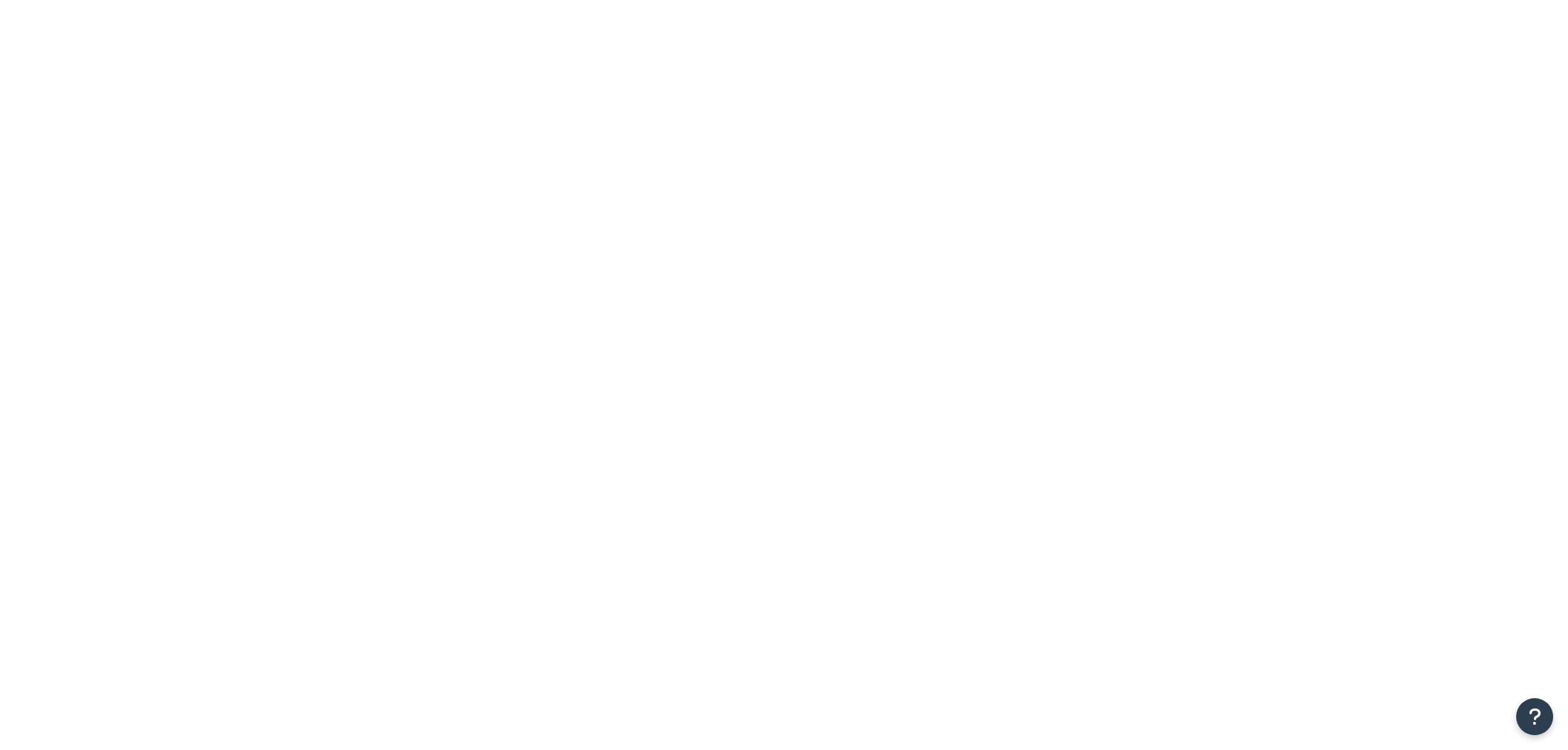
select select "15"
type input "a"
type input "Annie"
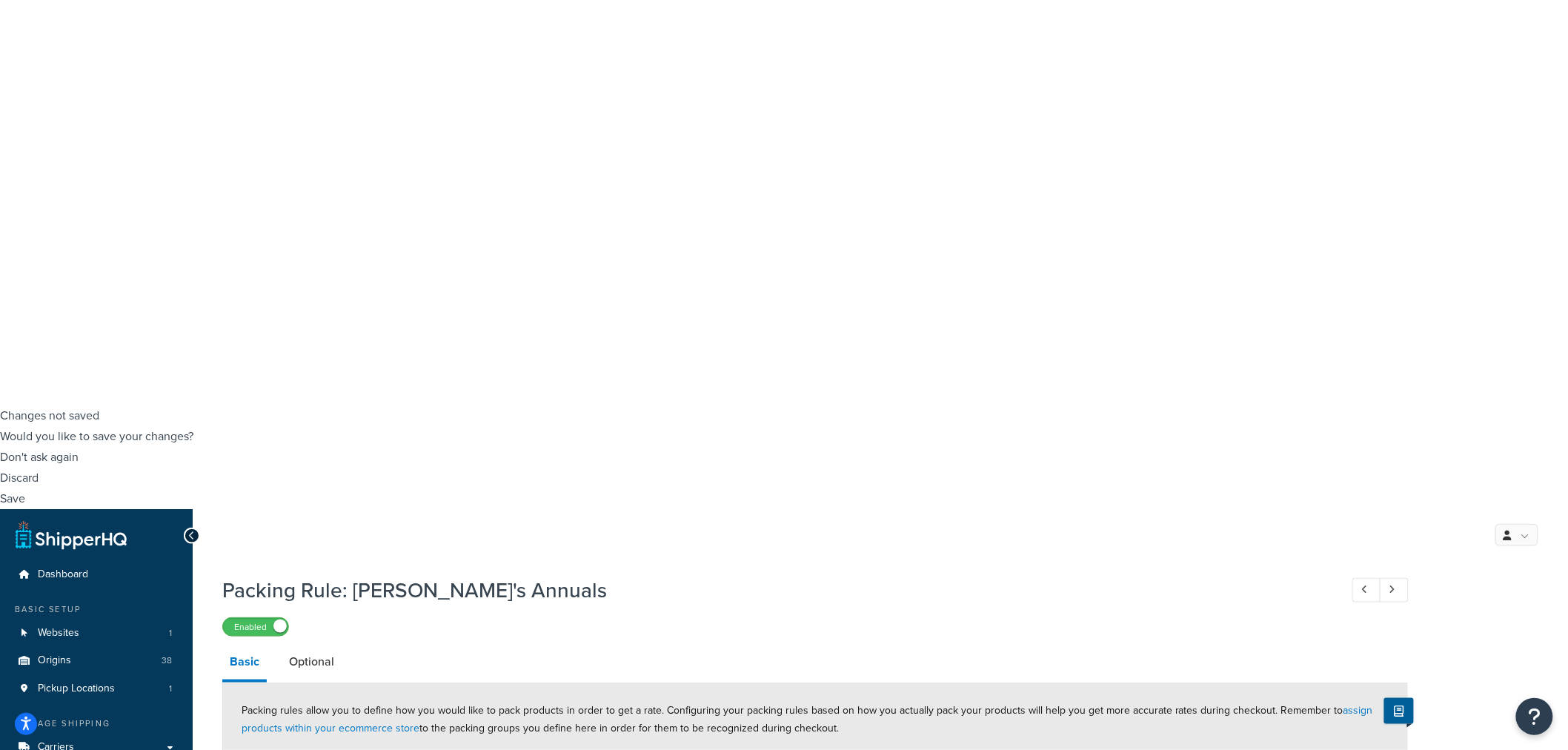
scroll to position [365, 0]
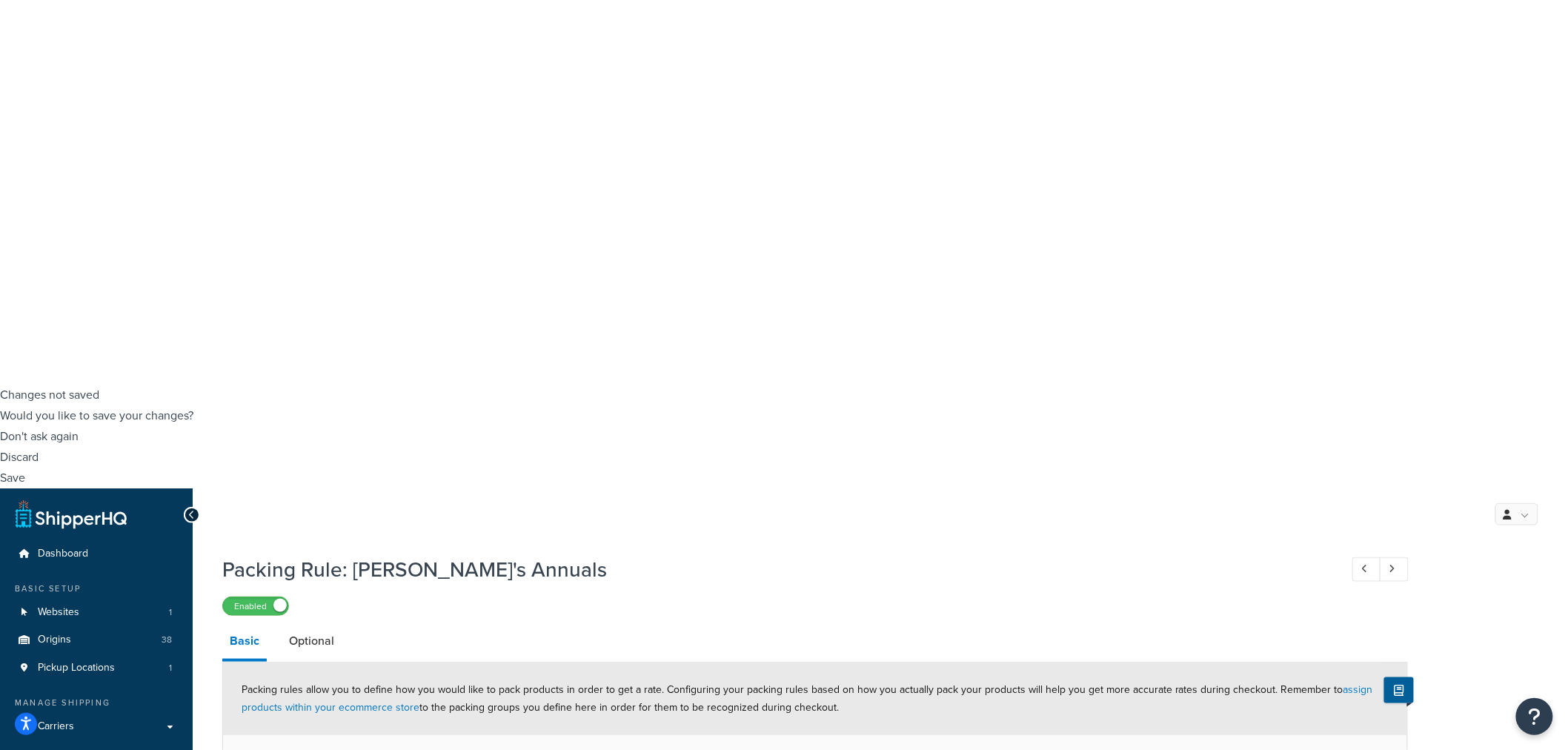
drag, startPoint x: 516, startPoint y: 468, endPoint x: 553, endPoint y: 352, distance: 121.8
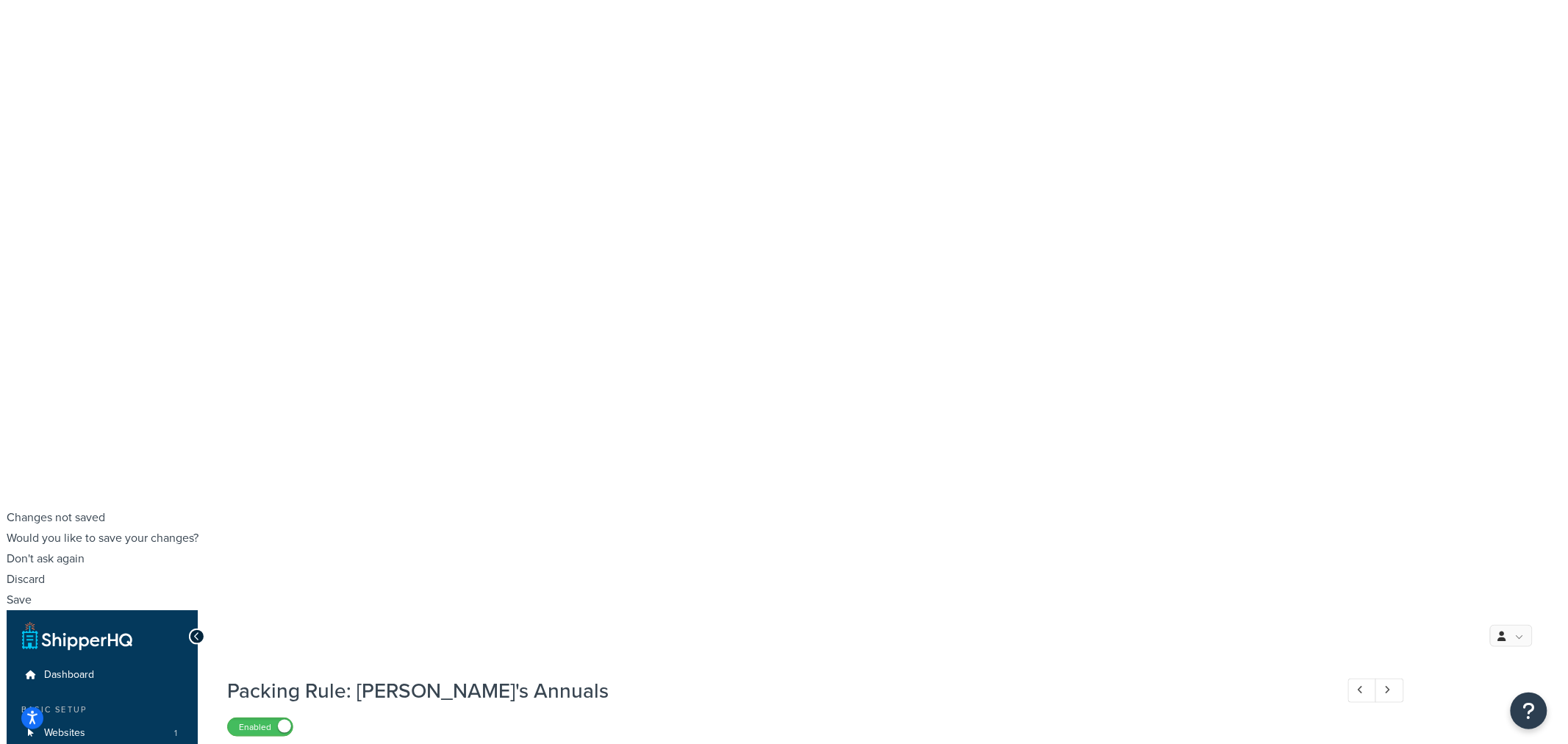
scroll to position [0, 0]
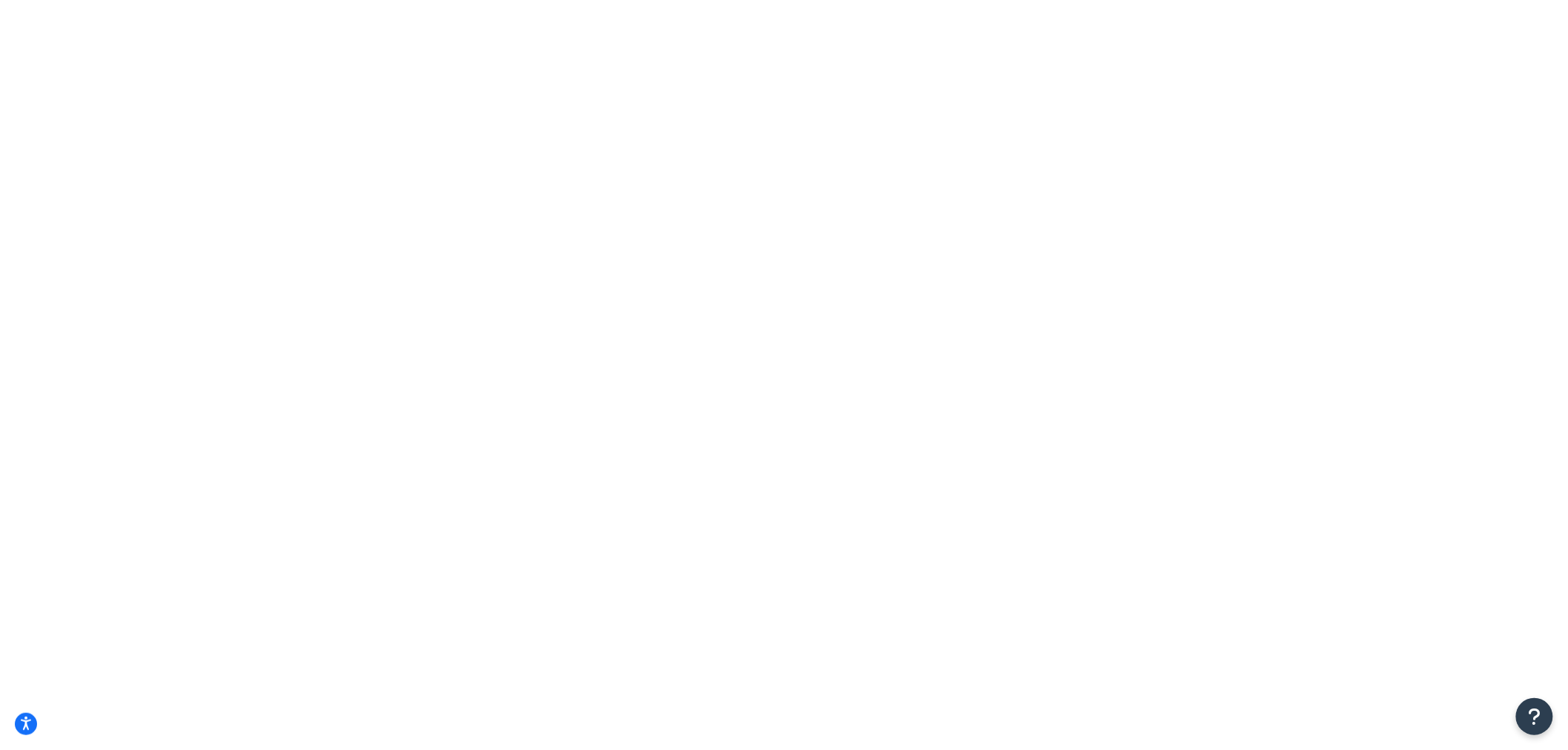
drag, startPoint x: 906, startPoint y: 273, endPoint x: 736, endPoint y: 290, distance: 170.8
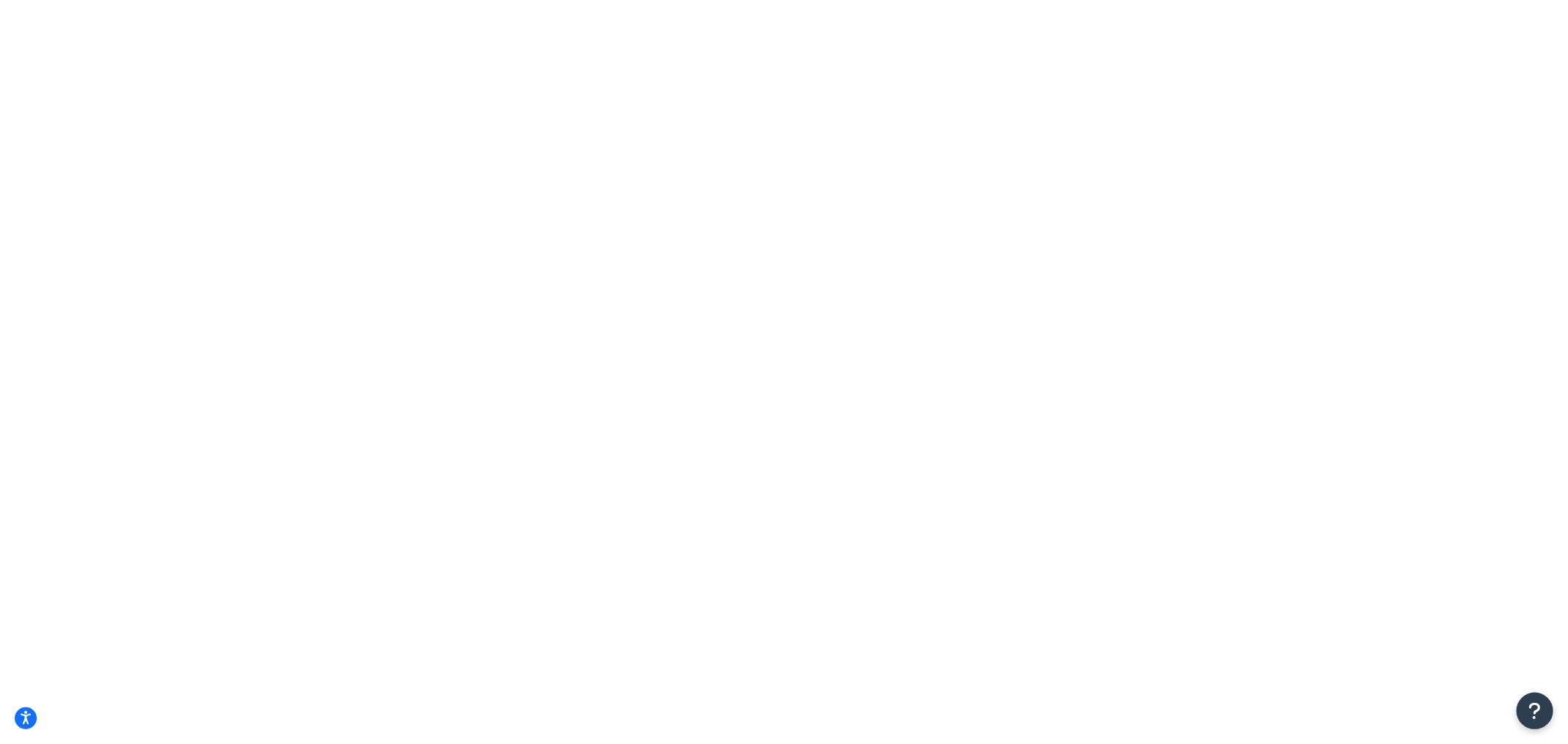
select select "50"
type input "[PERSON_NAME]'s"
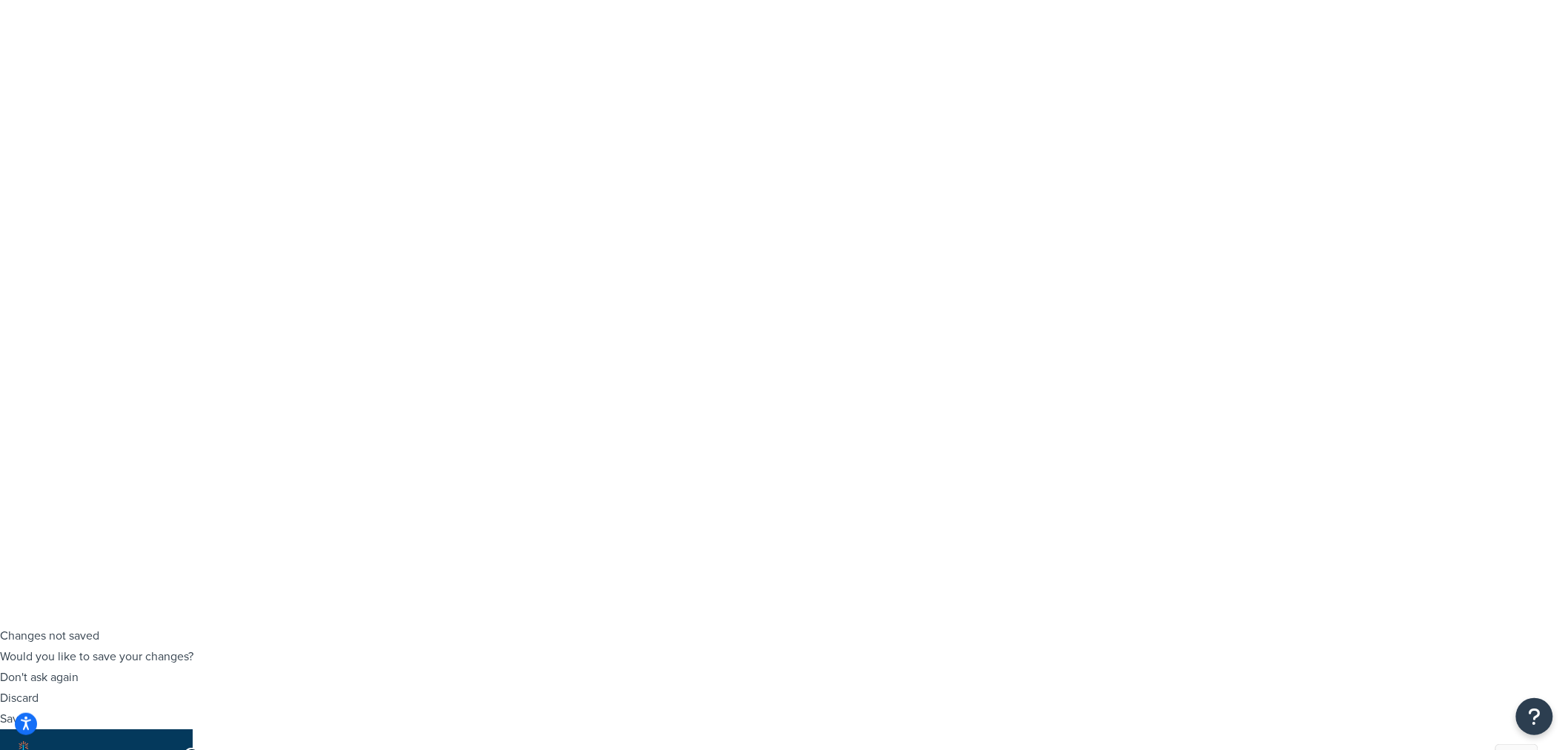
scroll to position [0, 0]
select select "50"
type input "[PERSON_NAME]"
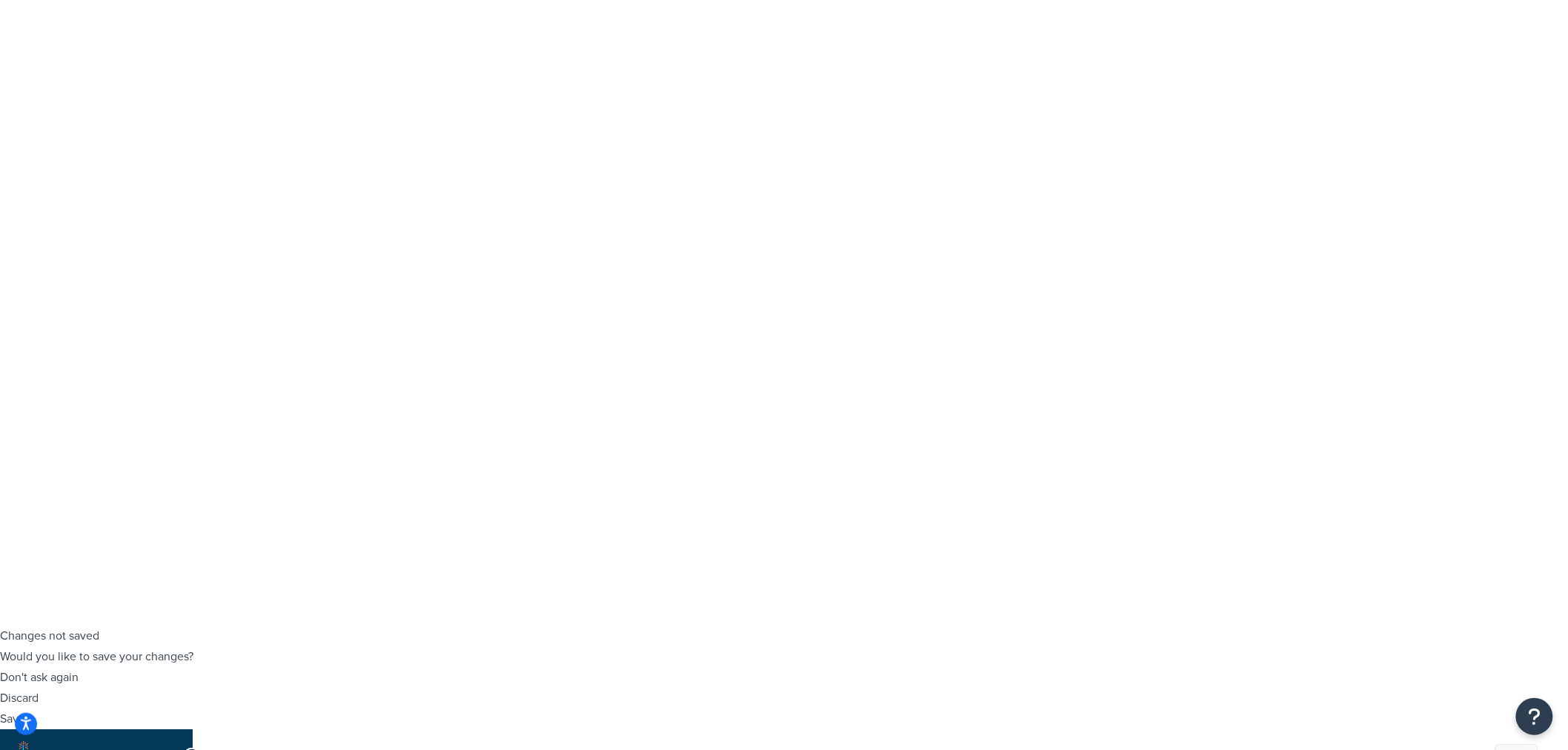
scroll to position [0, 0]
select select "50"
type input "ann"
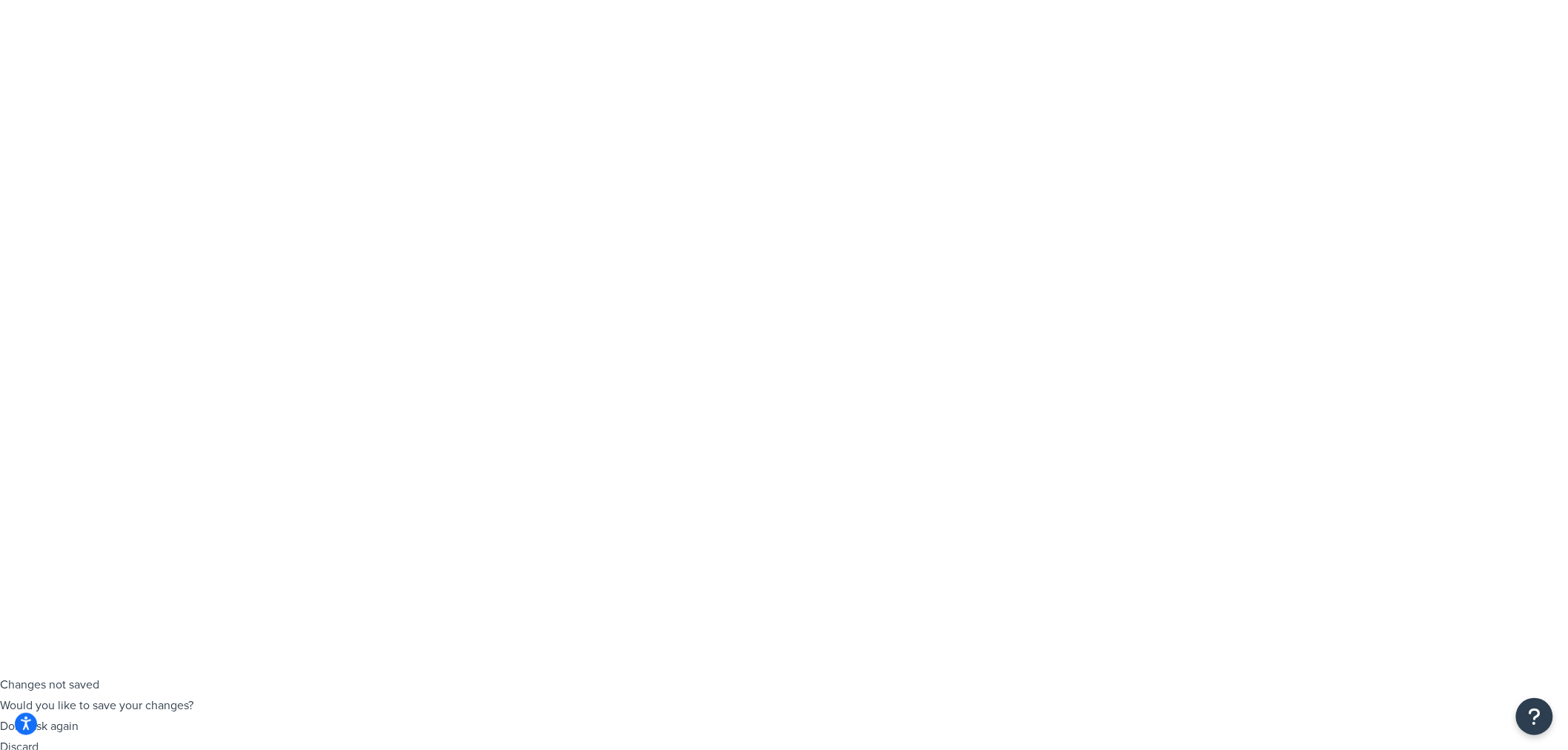
scroll to position [125, 0]
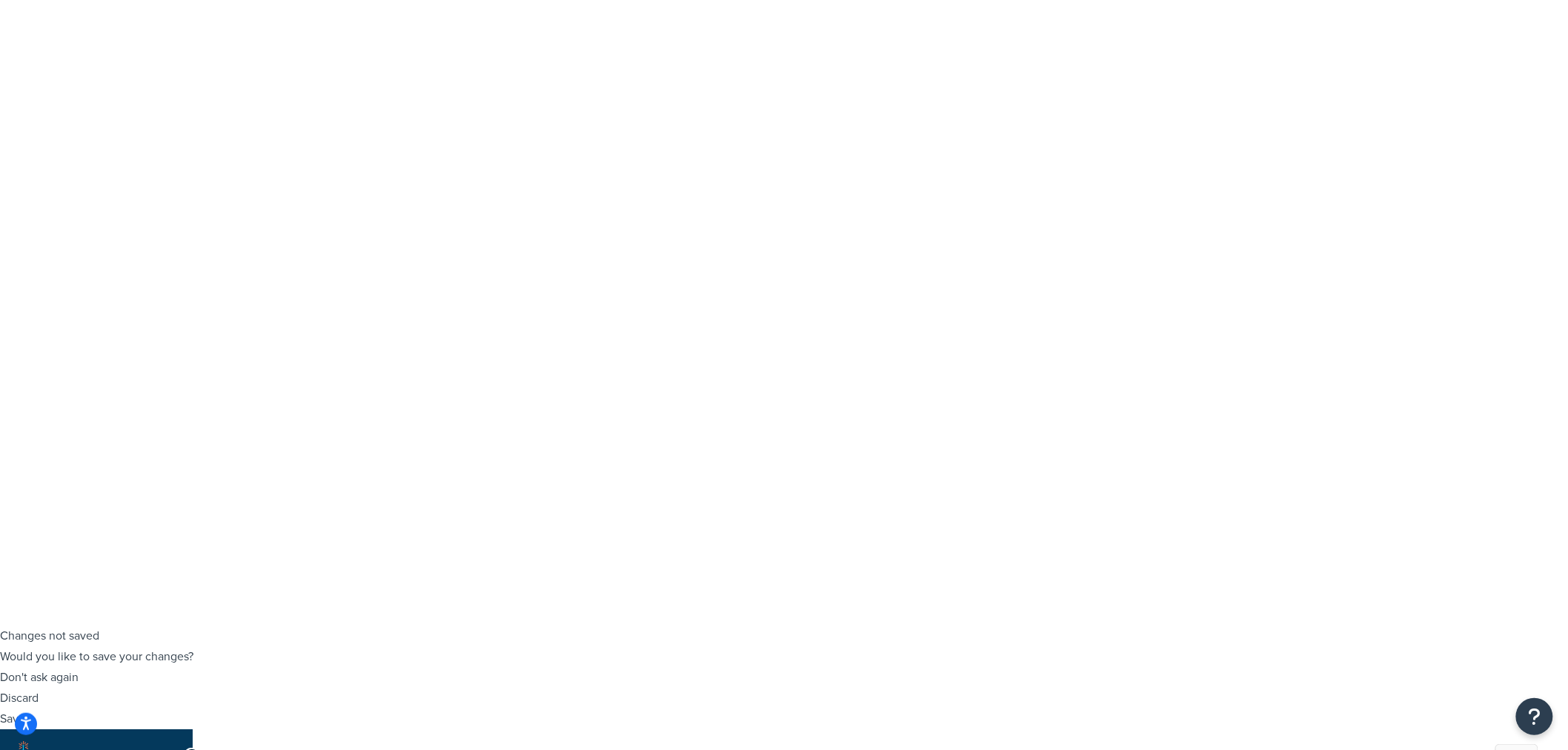
select select "50"
type input "[PERSON_NAME]'s"
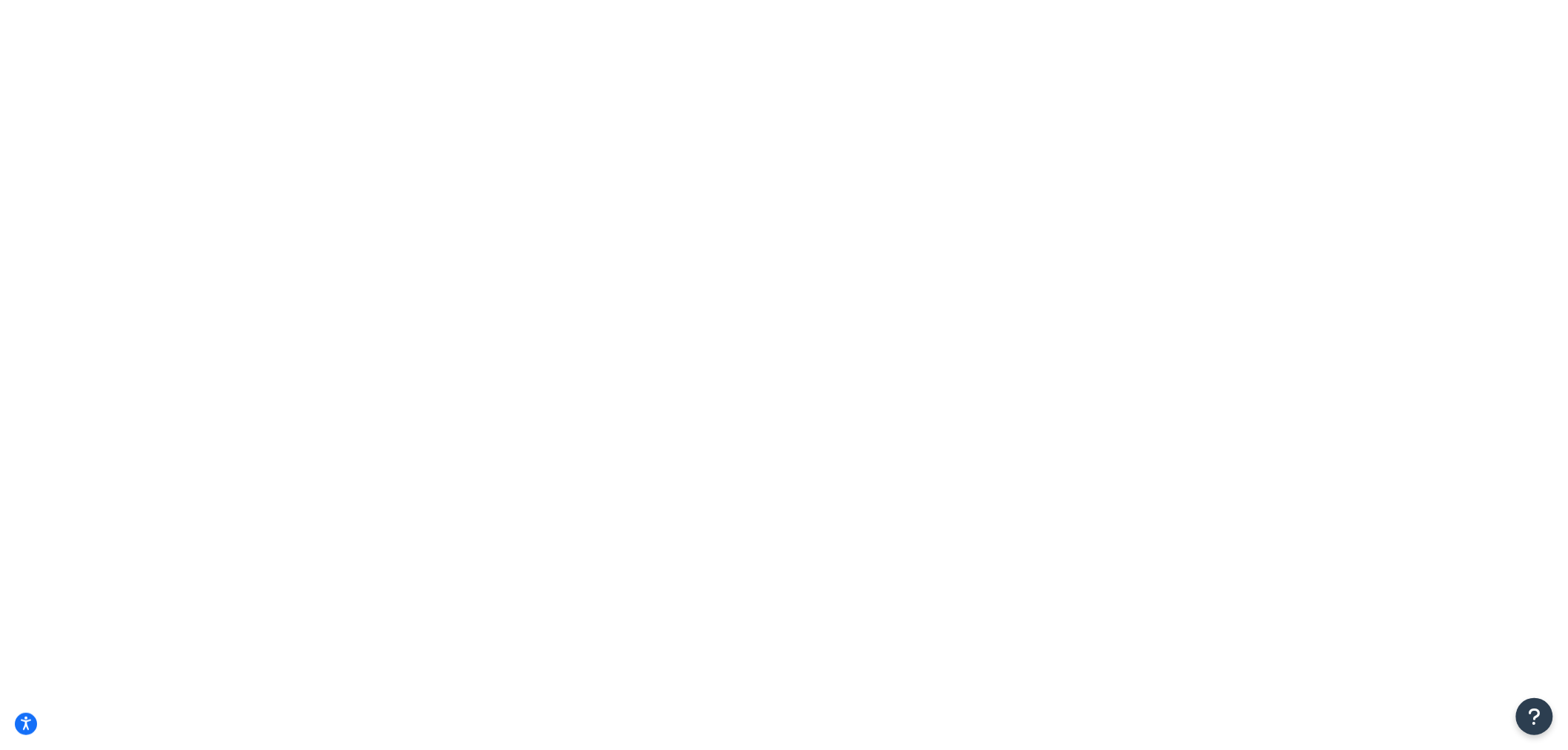
drag, startPoint x: 514, startPoint y: 329, endPoint x: 521, endPoint y: 357, distance: 28.9
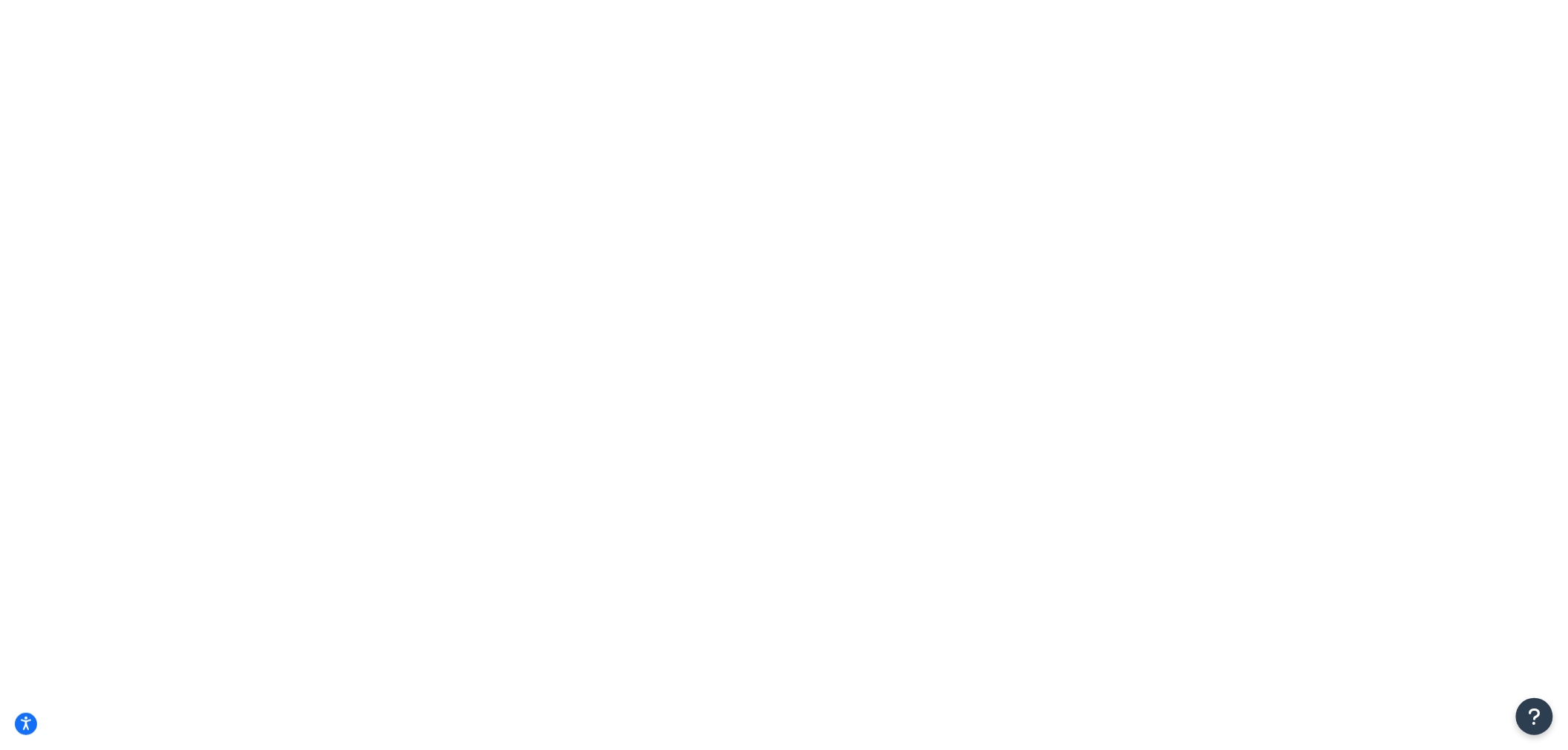
scroll to position [53, 0]
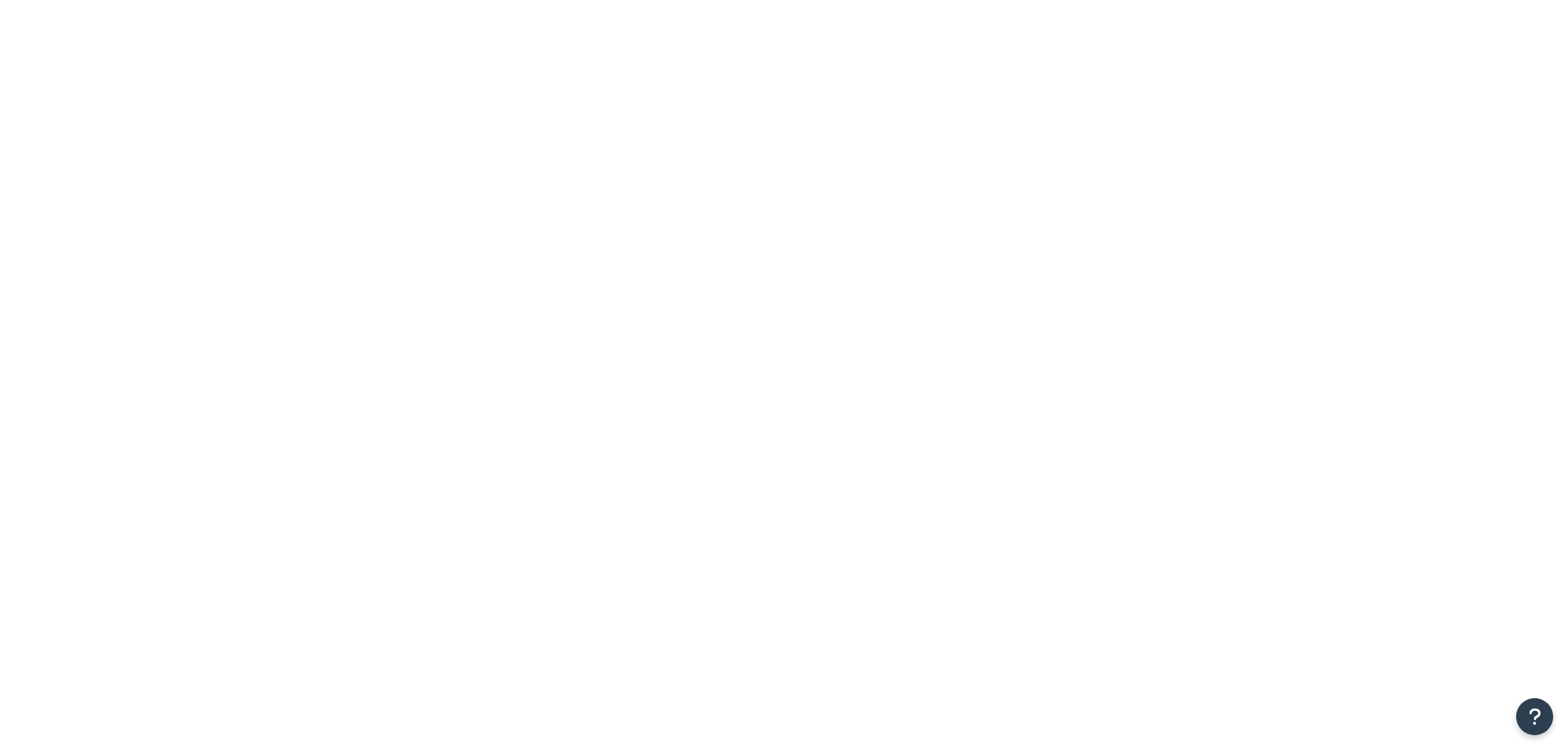
select select "50"
type input "Annie's"
